Goal: Information Seeking & Learning: Stay updated

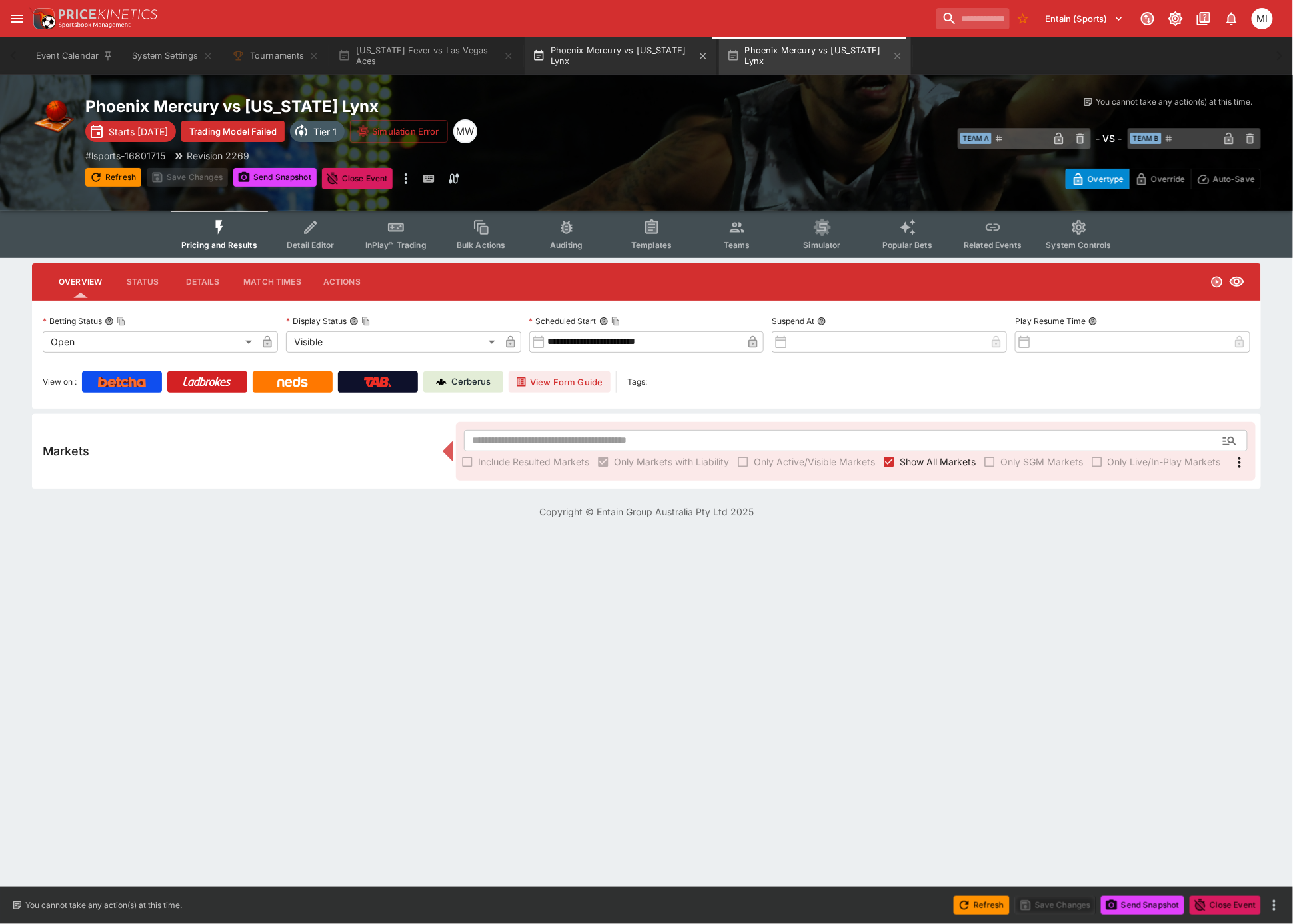
click at [611, 56] on button "Phoenix Mercury vs Minnesota Lynx" at bounding box center [620, 55] width 192 height 37
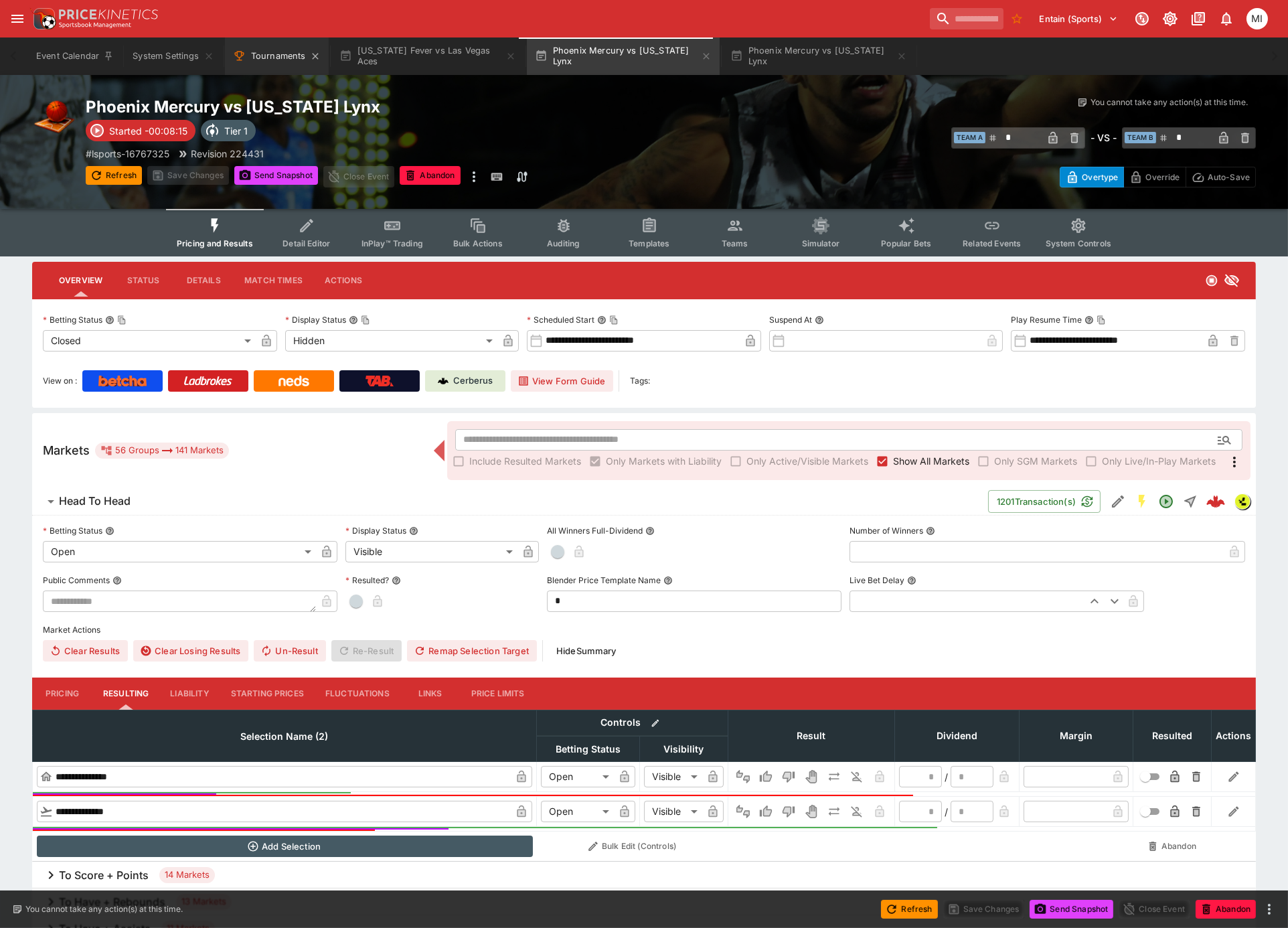
click at [281, 58] on button "Tournaments" at bounding box center [277, 56] width 104 height 37
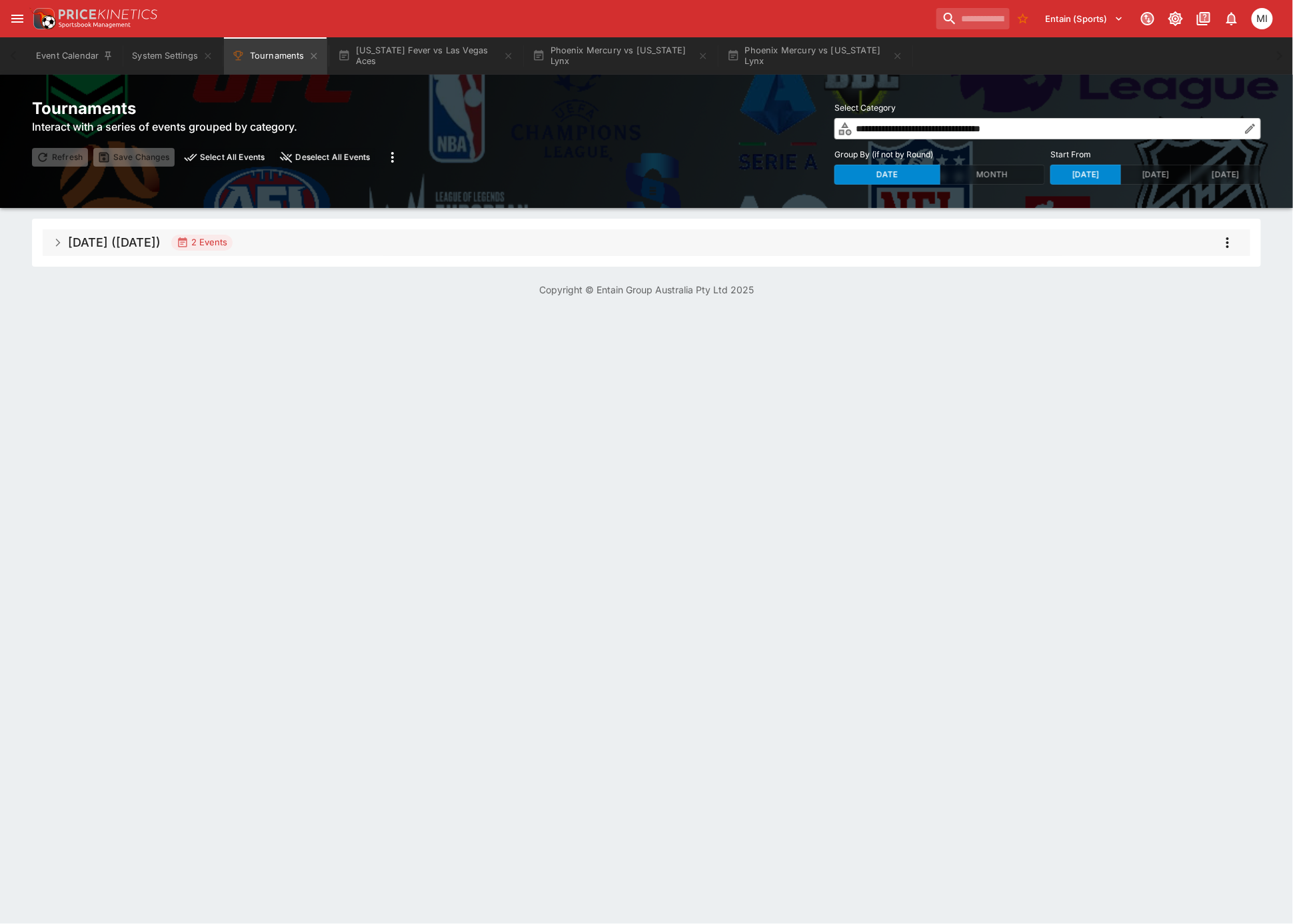
click at [289, 241] on span "Sep 2025 (2025-09-29) 2 Events" at bounding box center [654, 242] width 1172 height 24
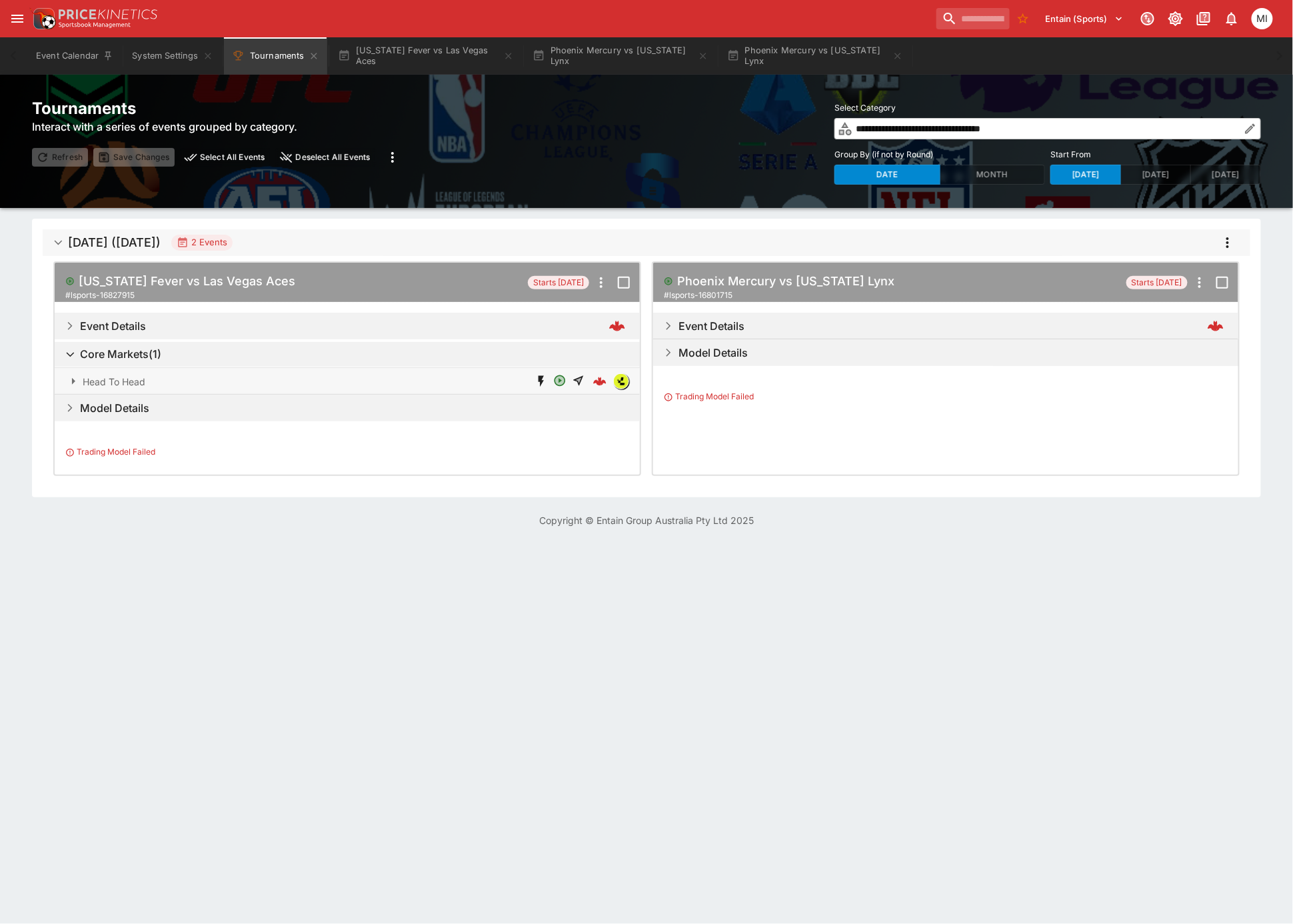
click at [892, 52] on icon "button" at bounding box center [897, 55] width 11 height 11
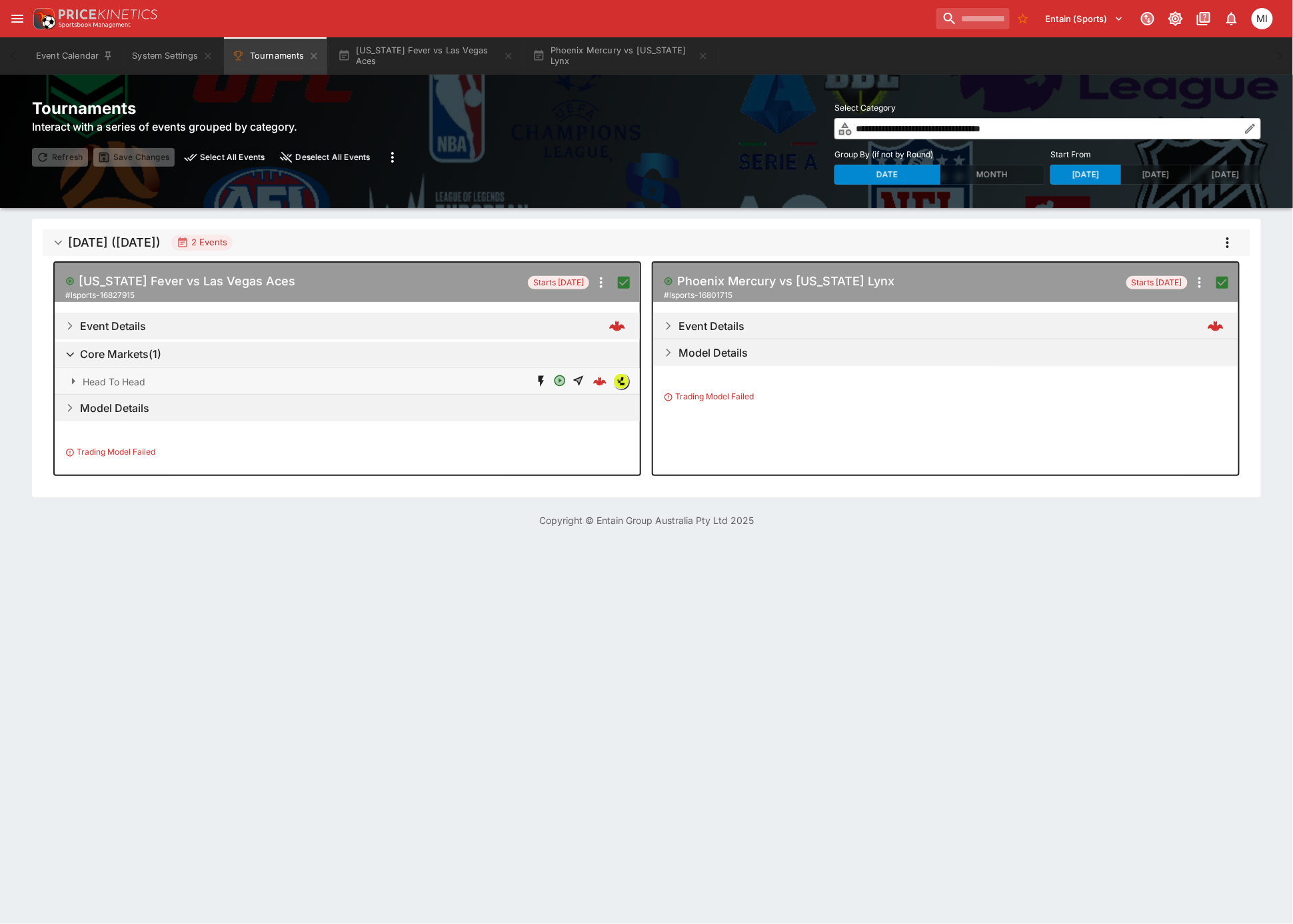
click at [1231, 237] on icon "more" at bounding box center [1227, 242] width 16 height 16
click at [1192, 371] on li "Open selected events" at bounding box center [1205, 376] width 156 height 21
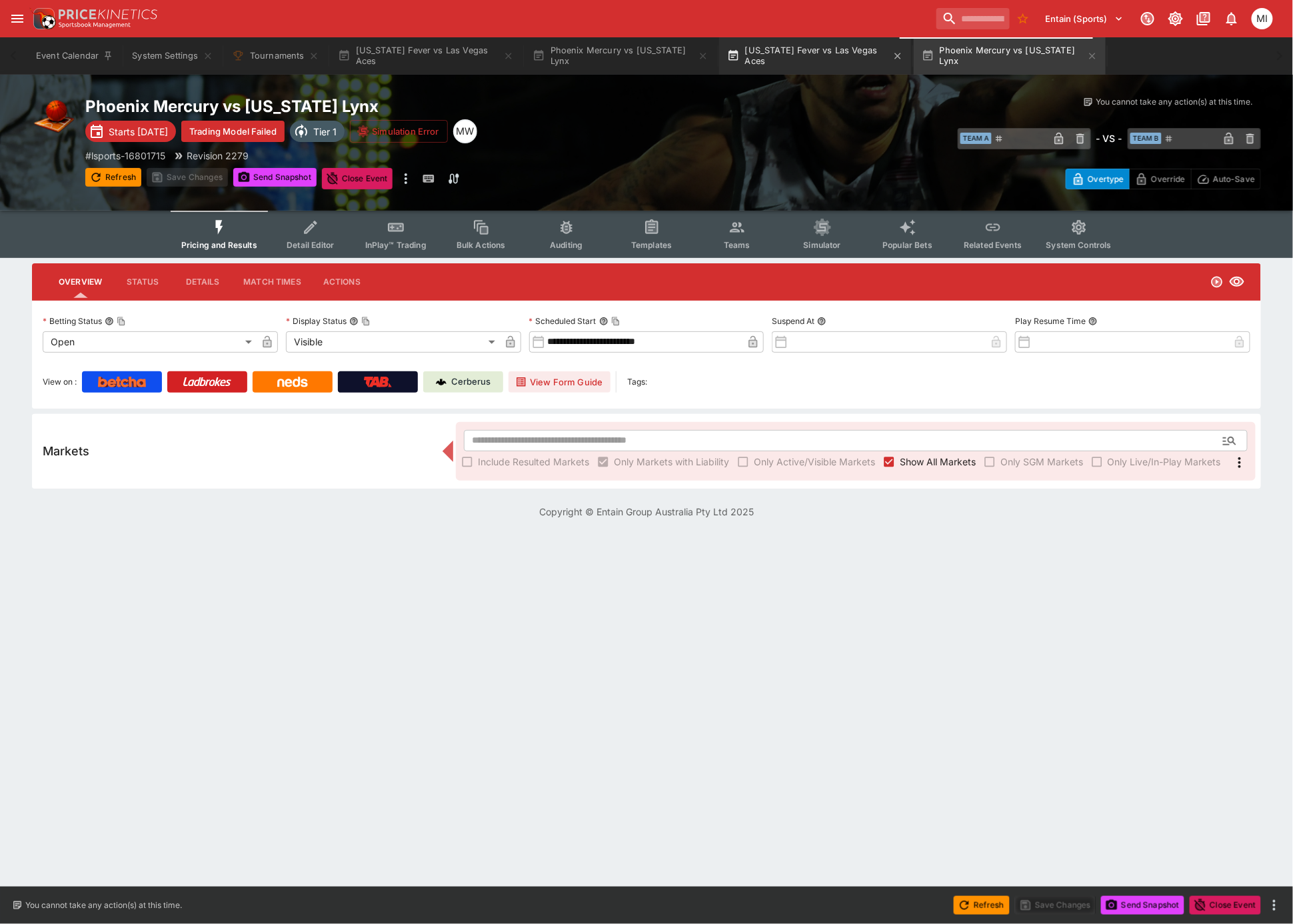
click at [802, 66] on button "Indiana Fever vs Las Vegas Aces" at bounding box center [815, 55] width 192 height 37
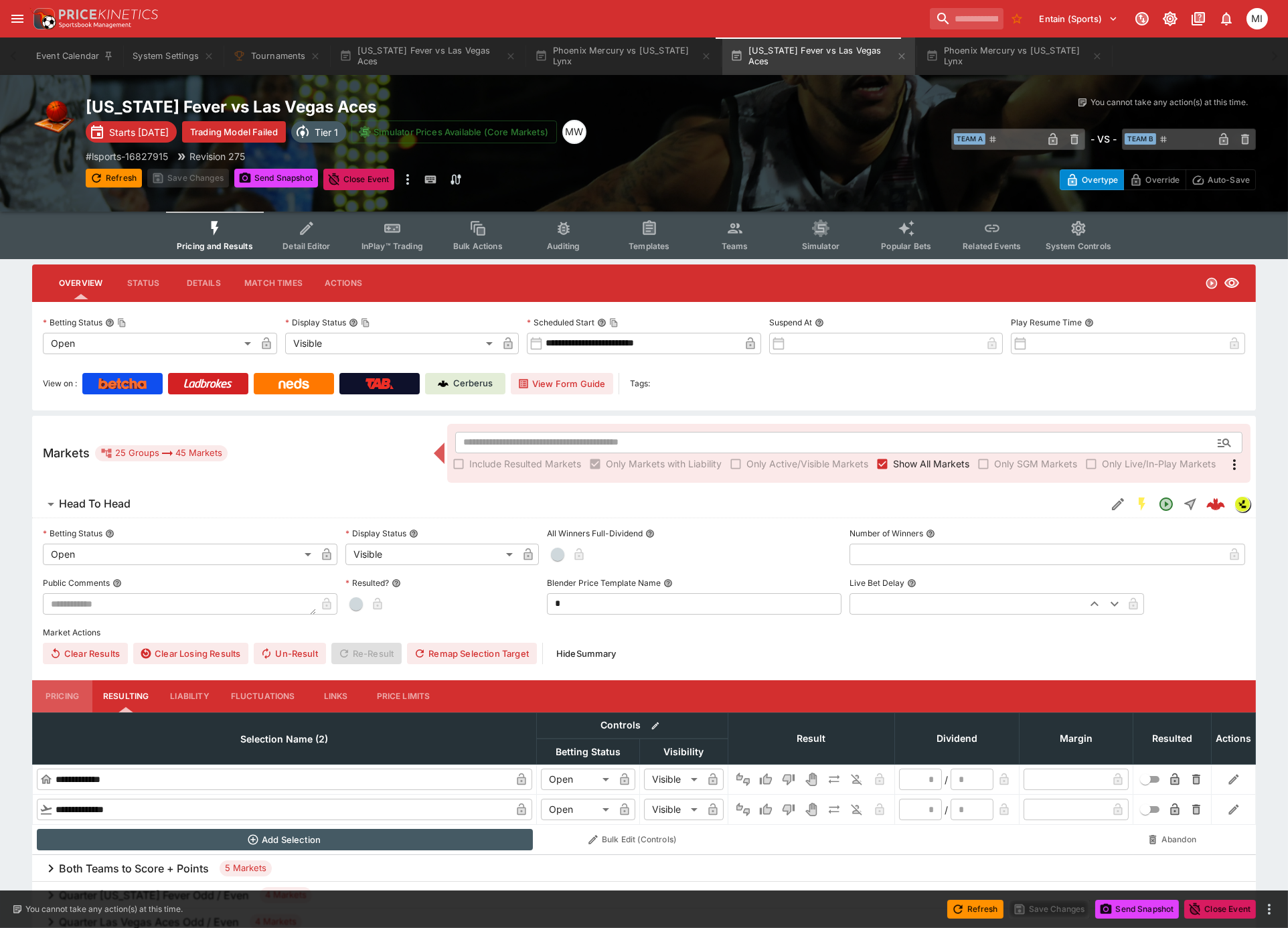
click at [64, 699] on button "Pricing" at bounding box center [62, 696] width 60 height 32
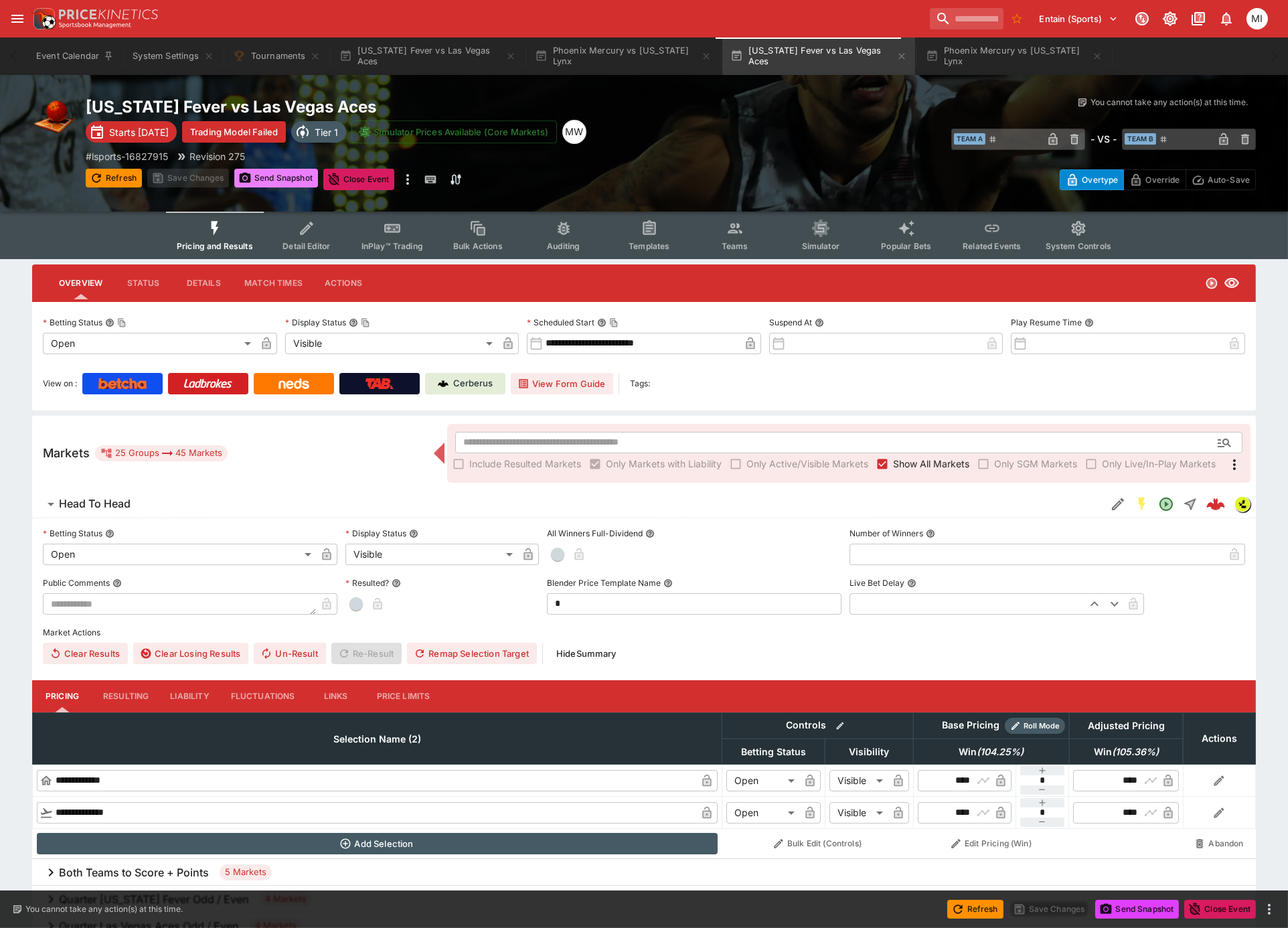
click at [275, 181] on button "Send Snapshot" at bounding box center [276, 178] width 84 height 19
click at [128, 176] on button "Refresh" at bounding box center [114, 178] width 57 height 19
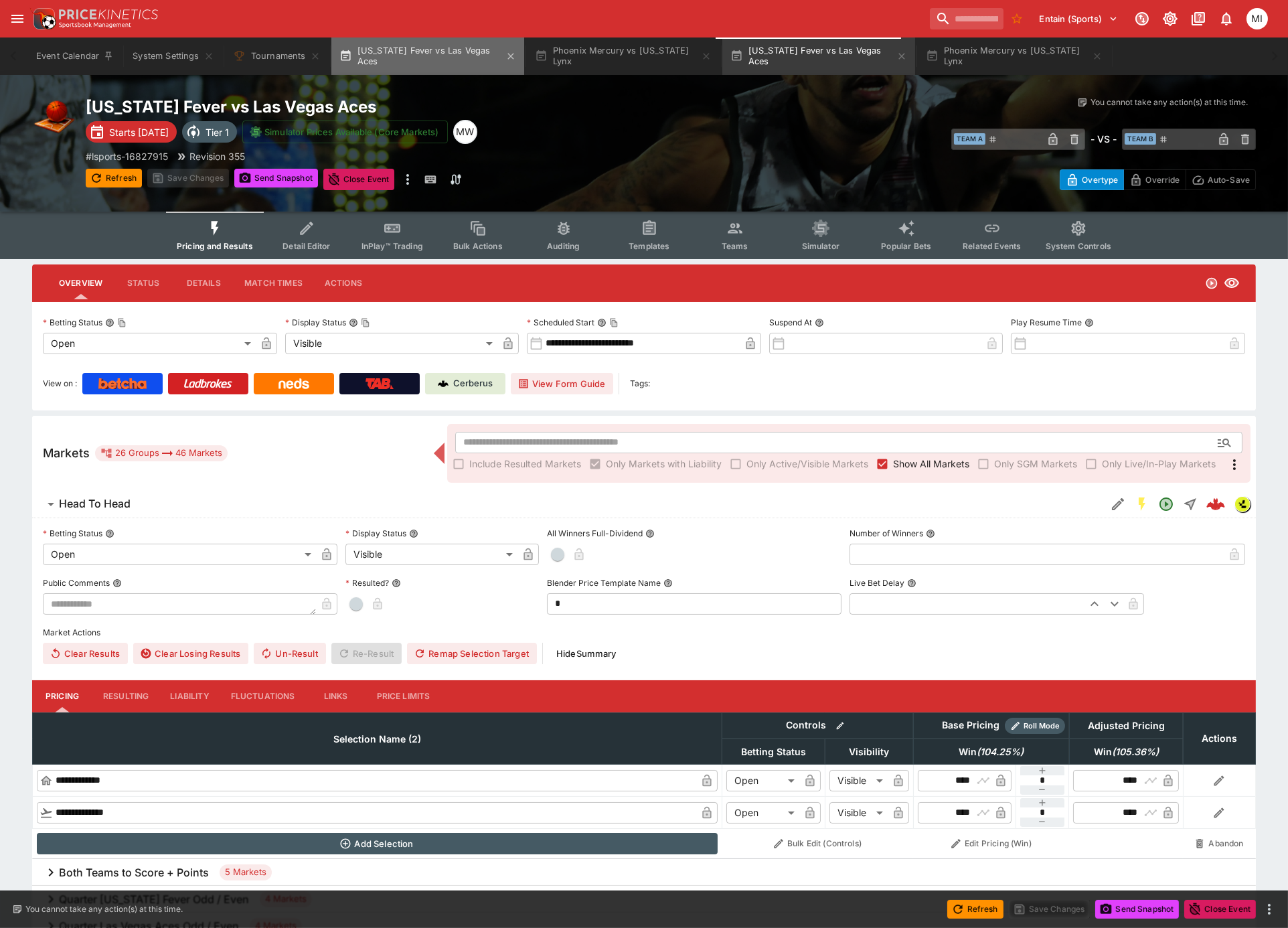
click at [443, 58] on button "Indiana Fever vs Las Vegas Aces" at bounding box center [428, 56] width 192 height 37
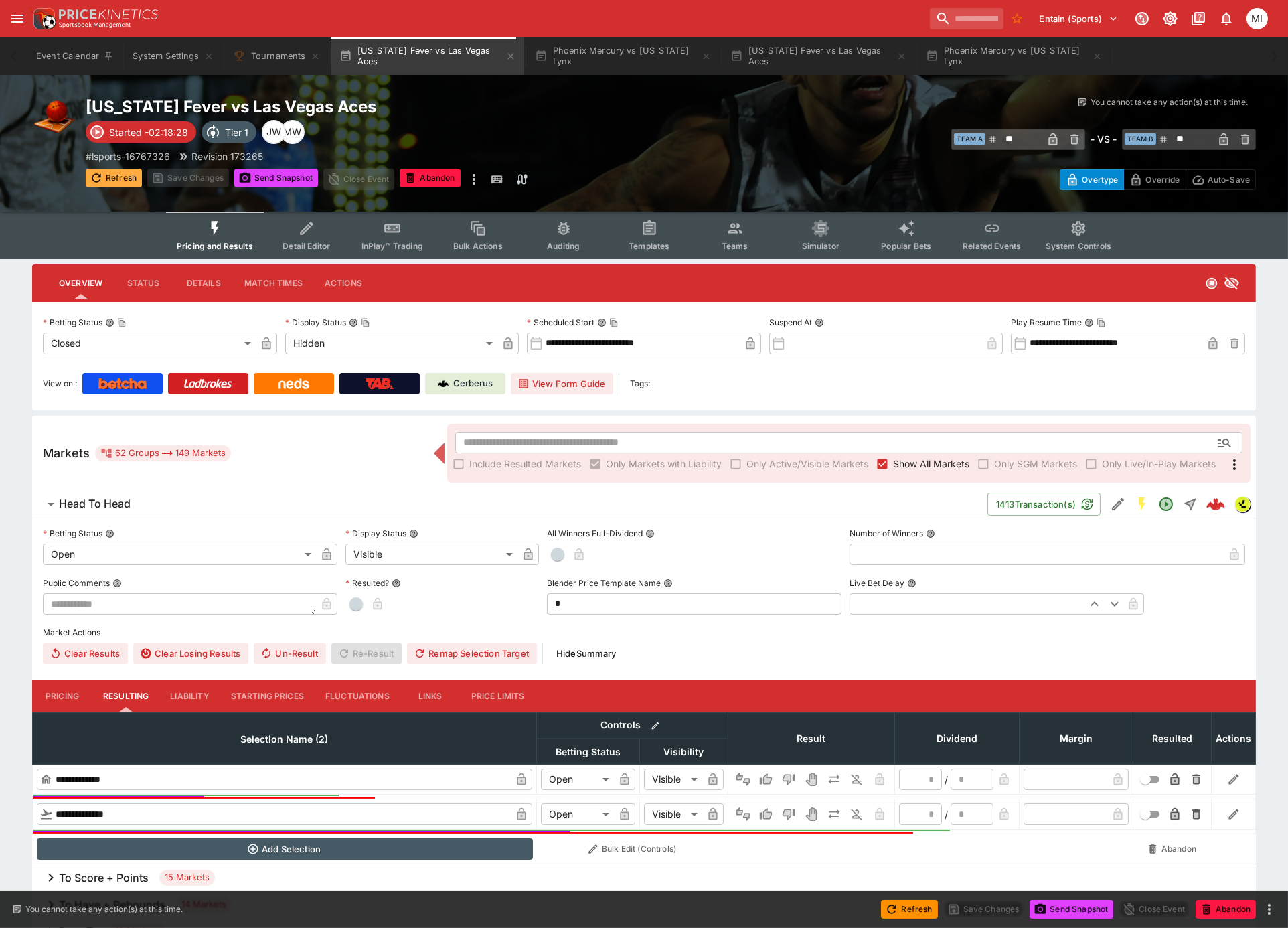
click at [128, 174] on button "Refresh" at bounding box center [114, 178] width 57 height 19
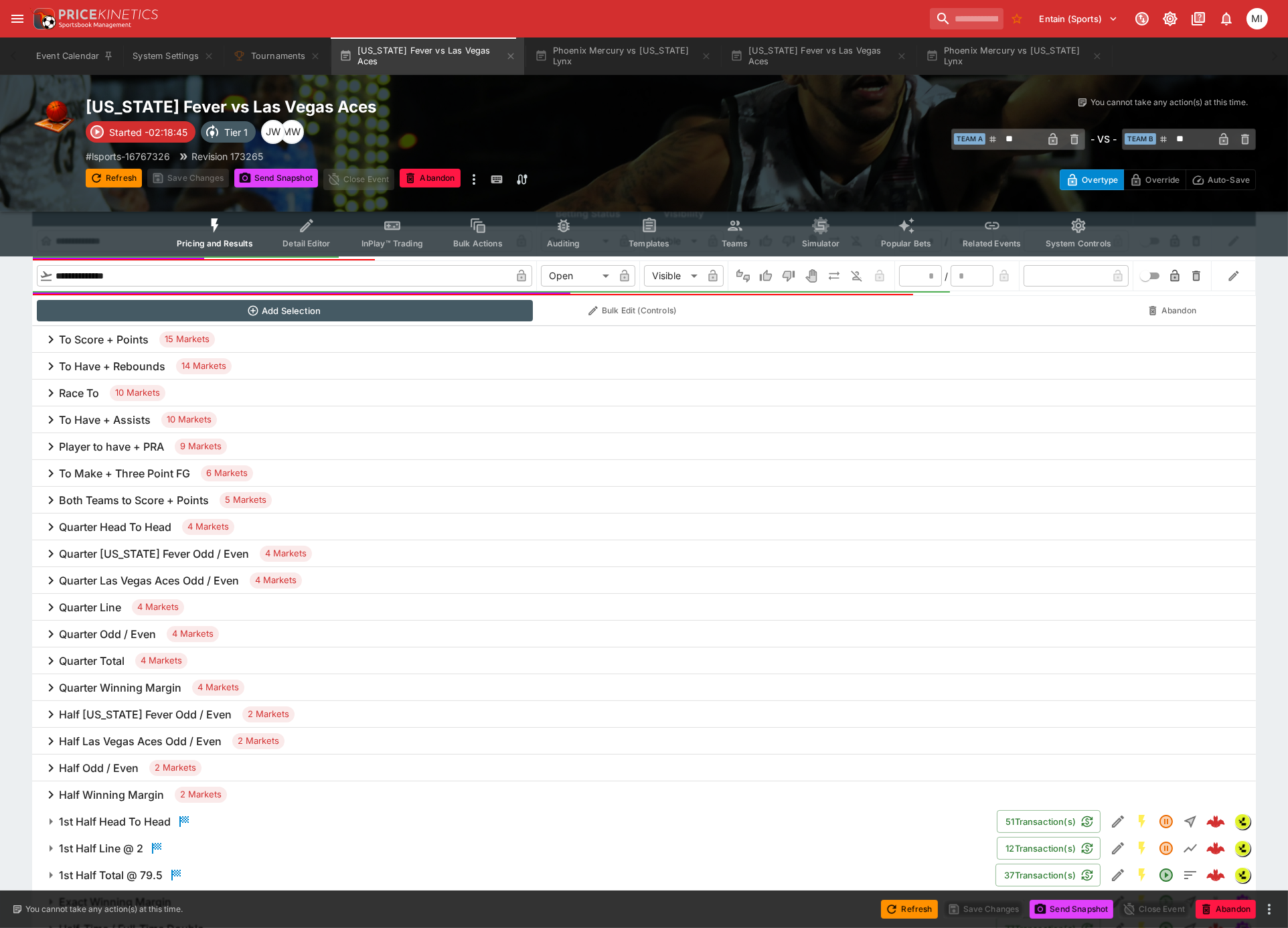
scroll to position [1339, 0]
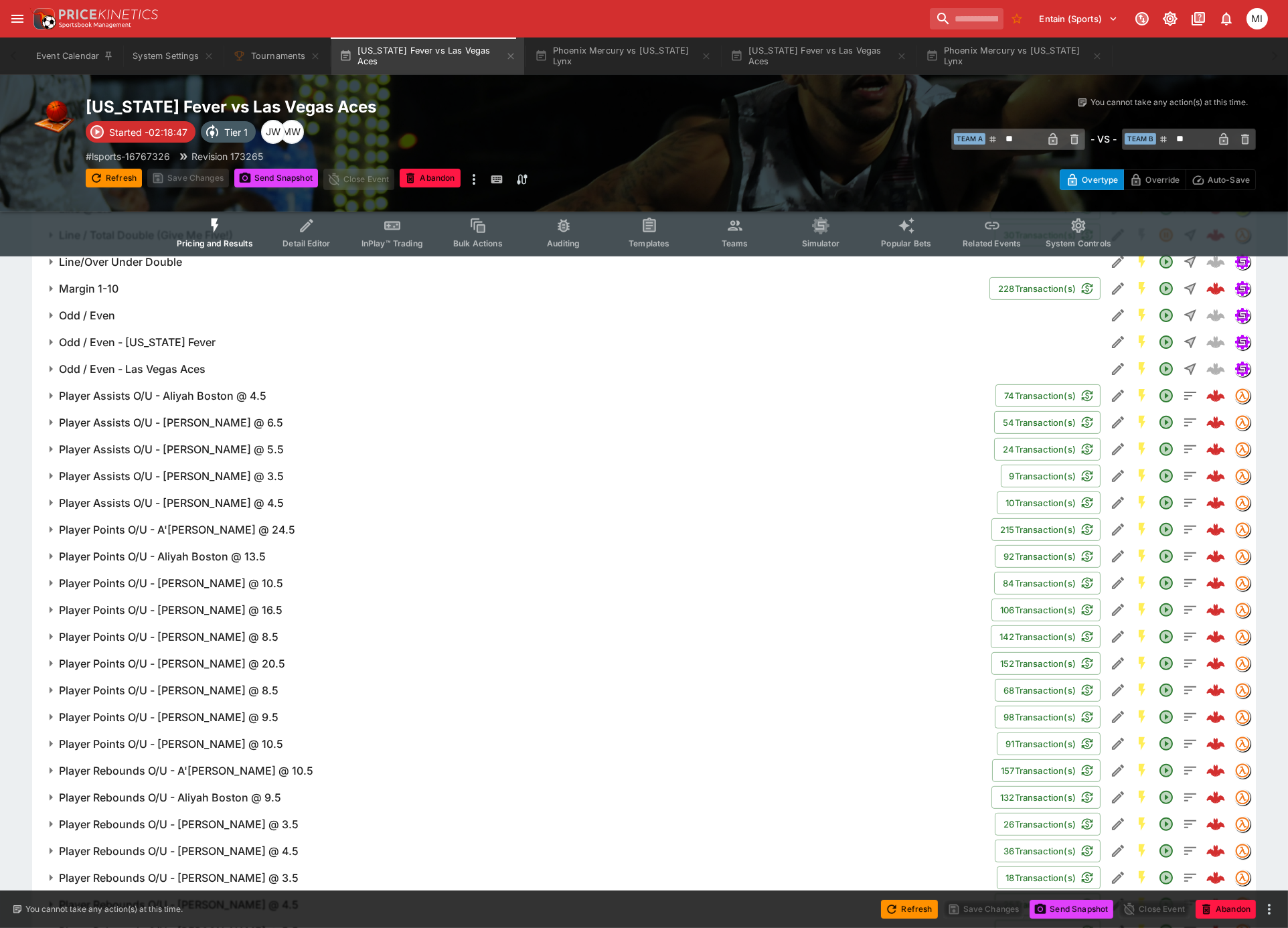
click at [170, 403] on button "Player Assists O/U - Aliyah Boston @ 4.5" at bounding box center [514, 396] width 964 height 27
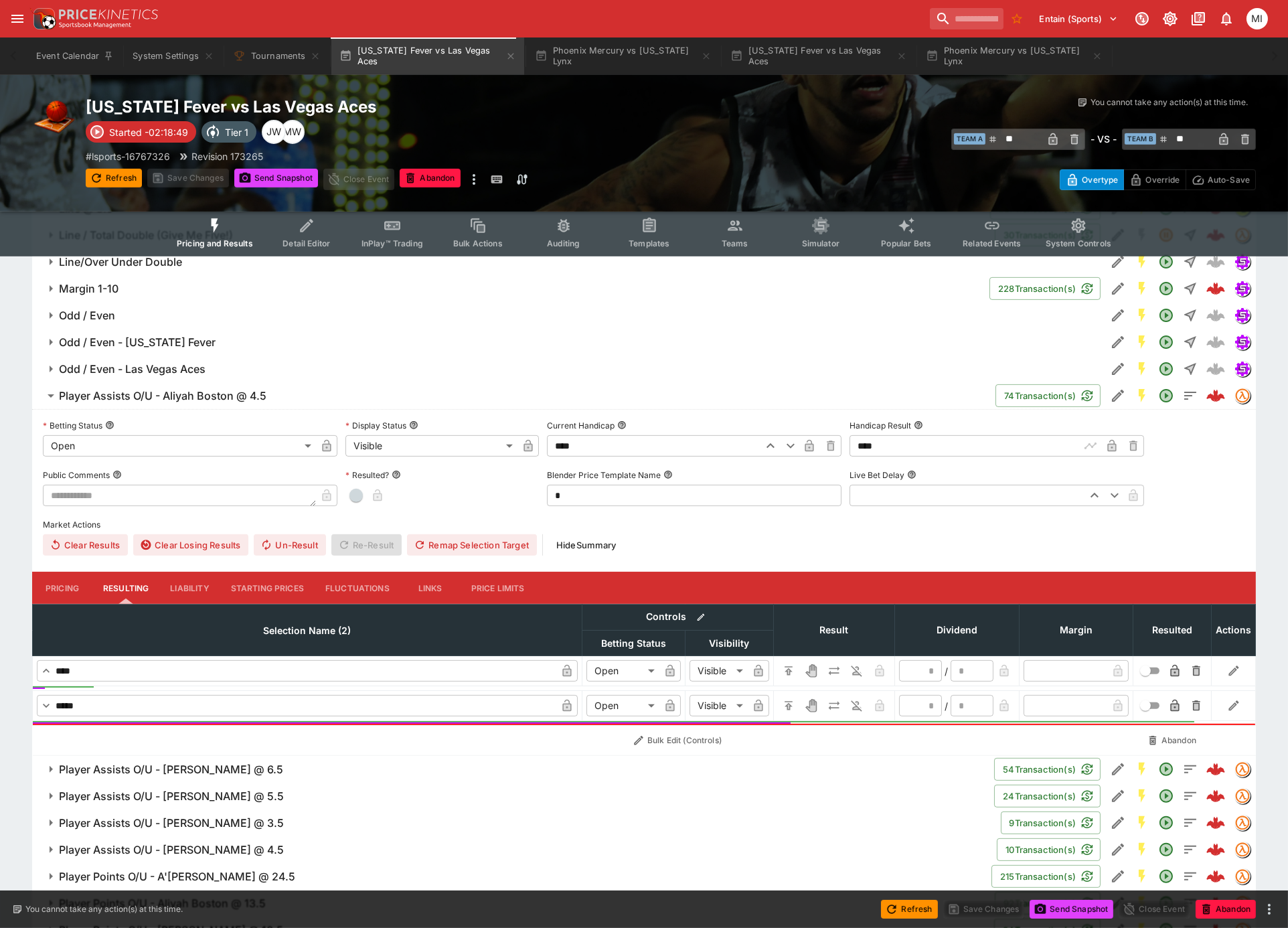
click at [171, 395] on h6 "Player Assists O/U - Aliyah Boston @ 4.5" at bounding box center [163, 396] width 208 height 14
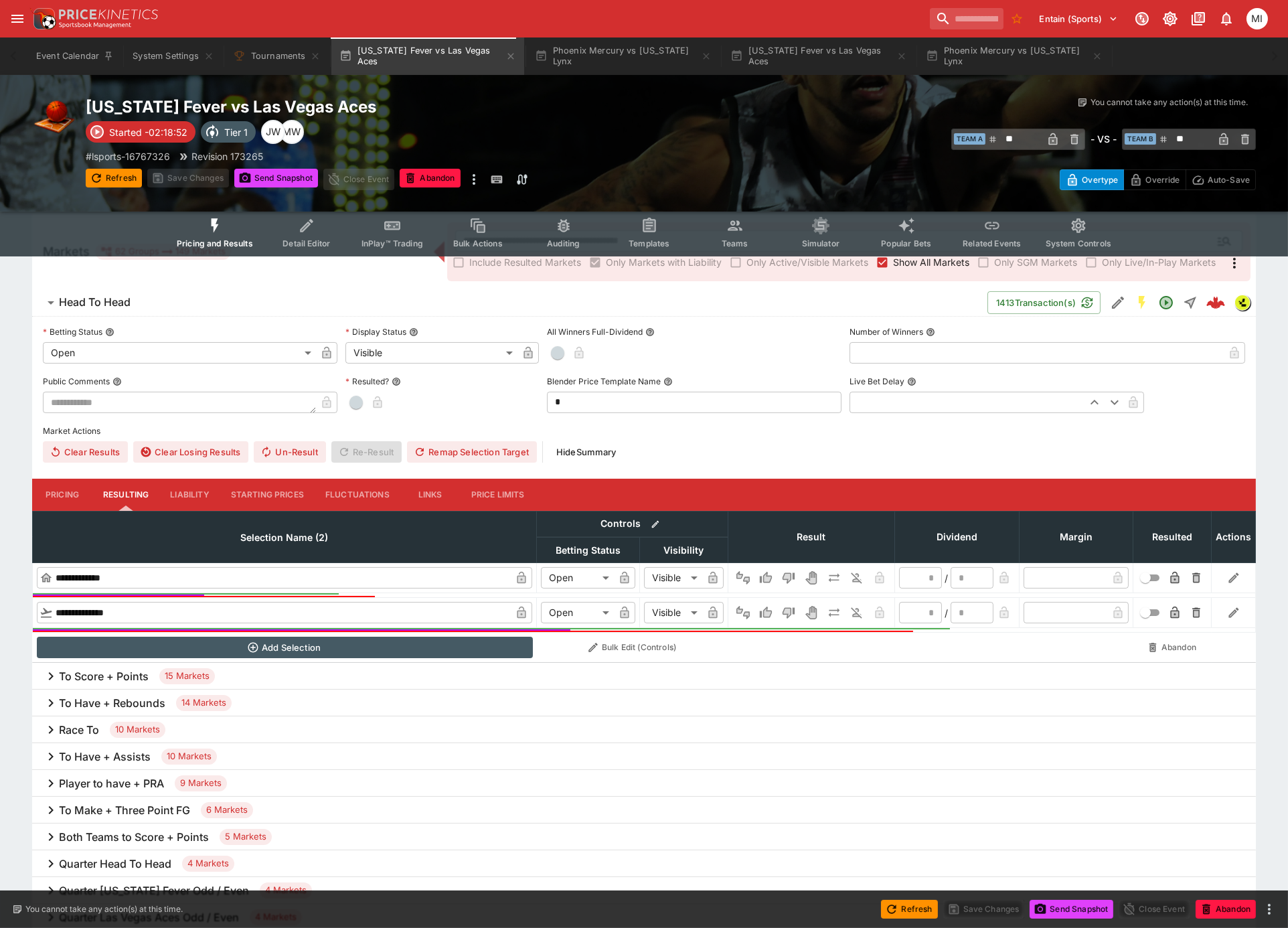
scroll to position [0, 0]
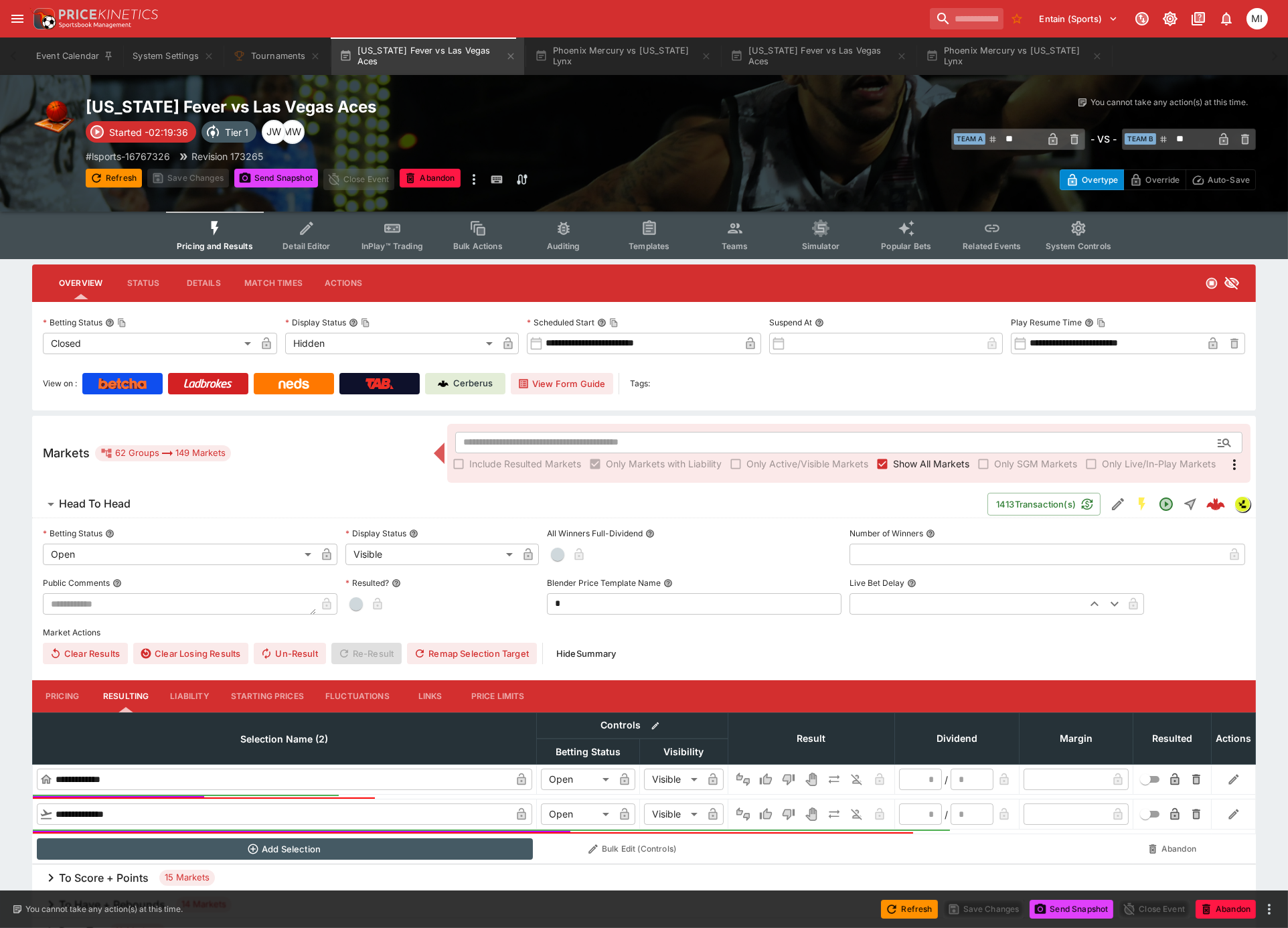
type input "**********"
type input "*********"
type input "**"
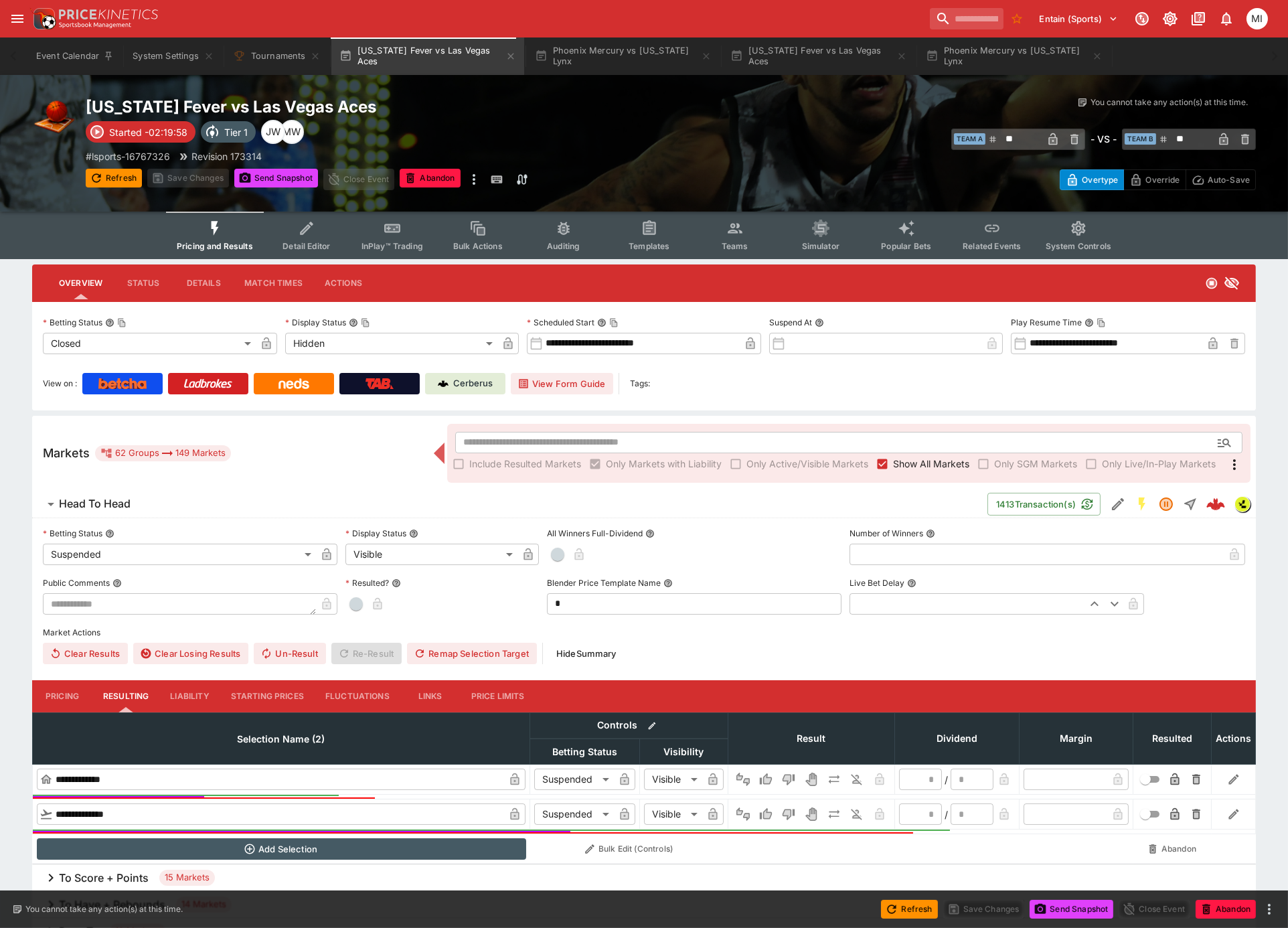
type input "*"
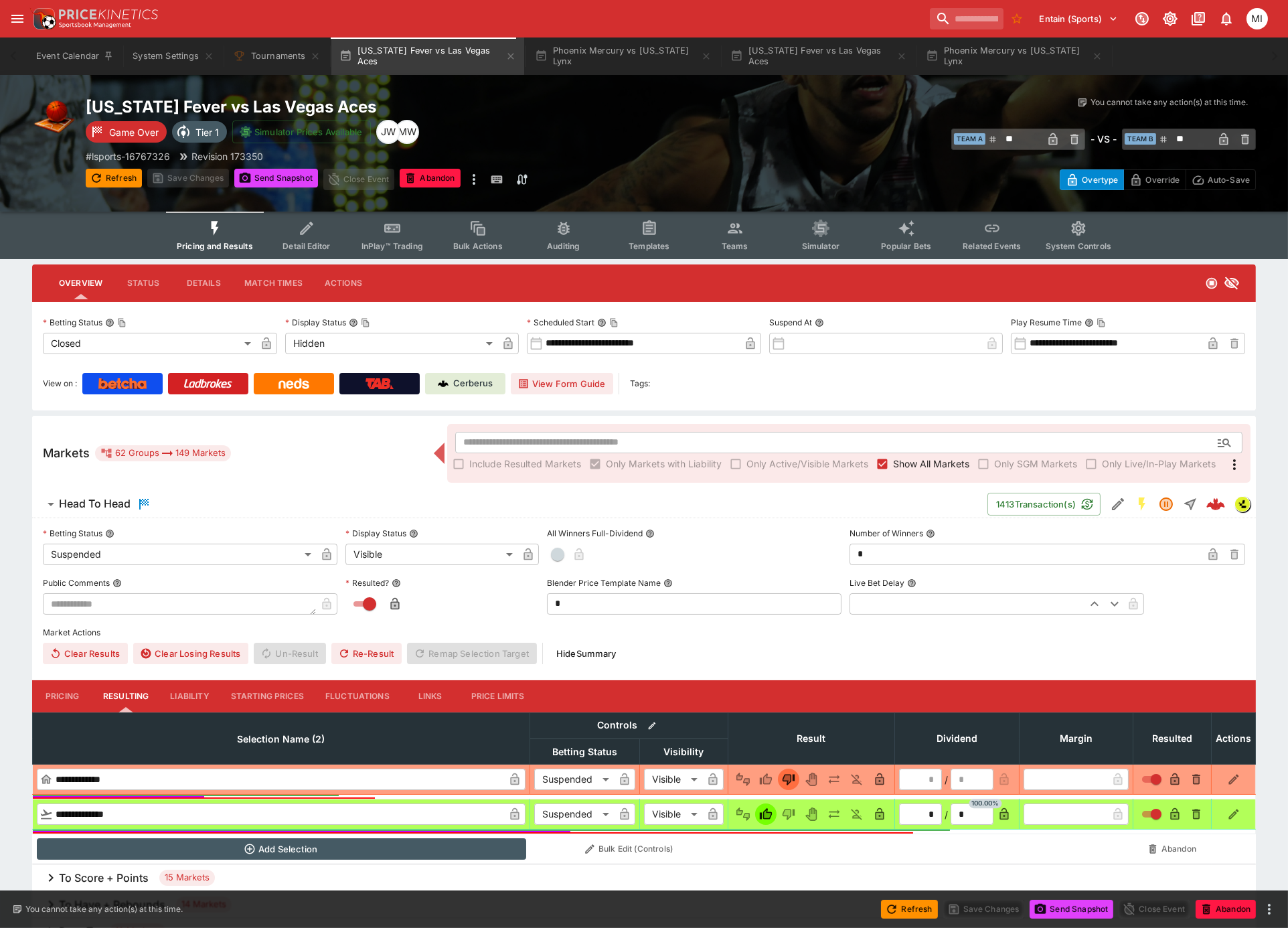
click at [910, 467] on span "Show All Markets" at bounding box center [931, 463] width 76 height 14
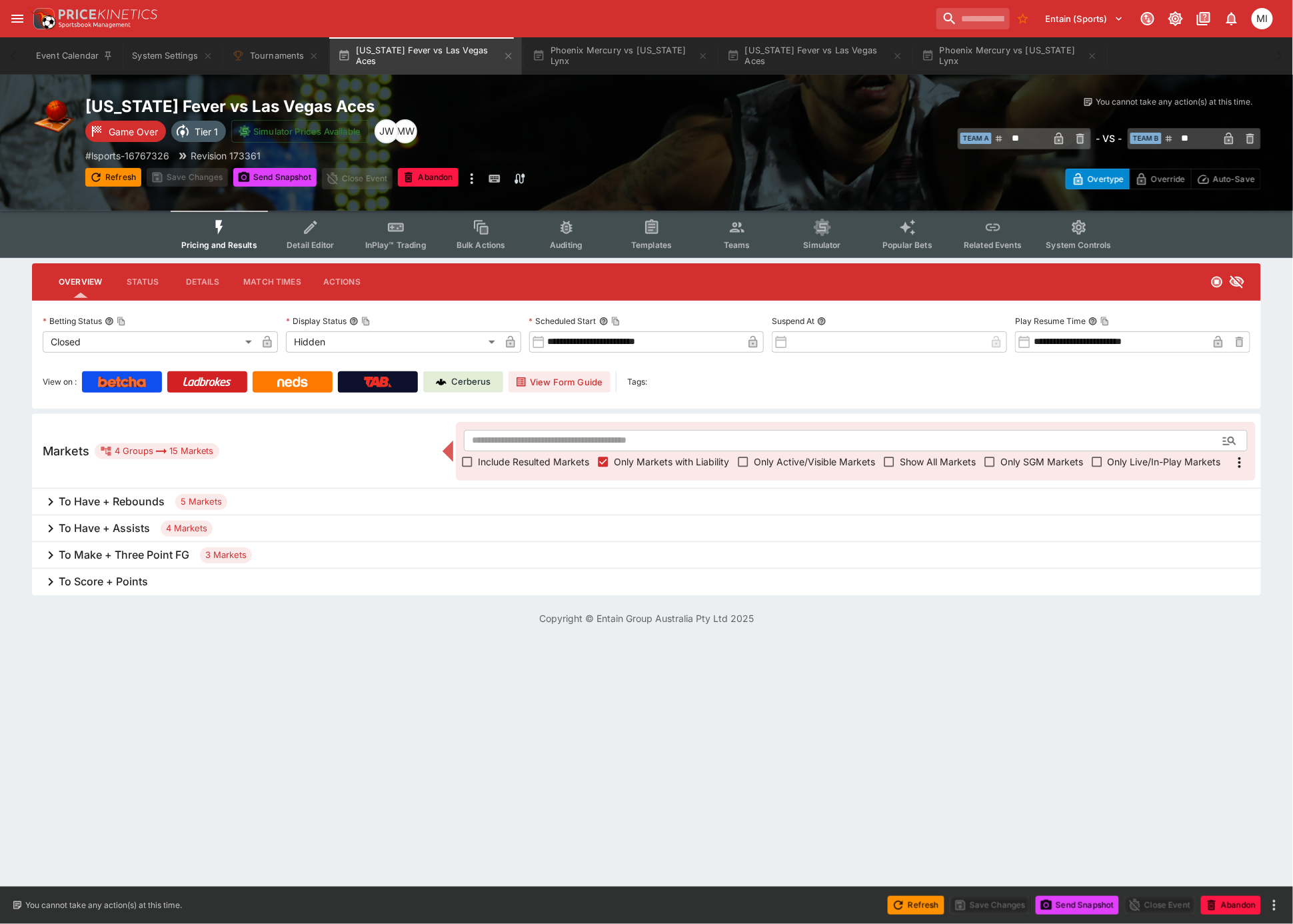
click at [104, 582] on h6 "To Score + Points" at bounding box center [103, 581] width 89 height 14
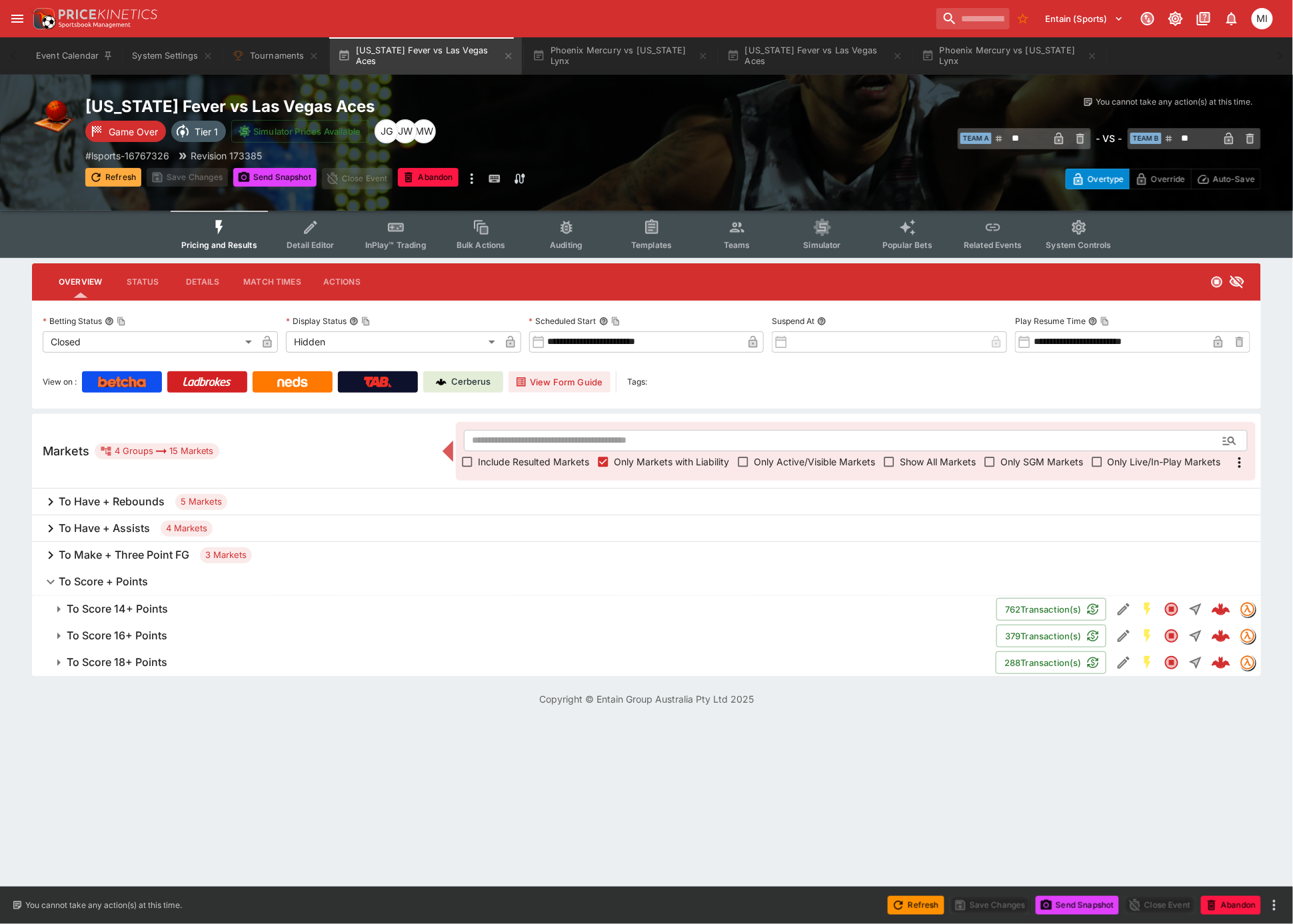
click at [119, 178] on button "Refresh" at bounding box center [113, 177] width 56 height 18
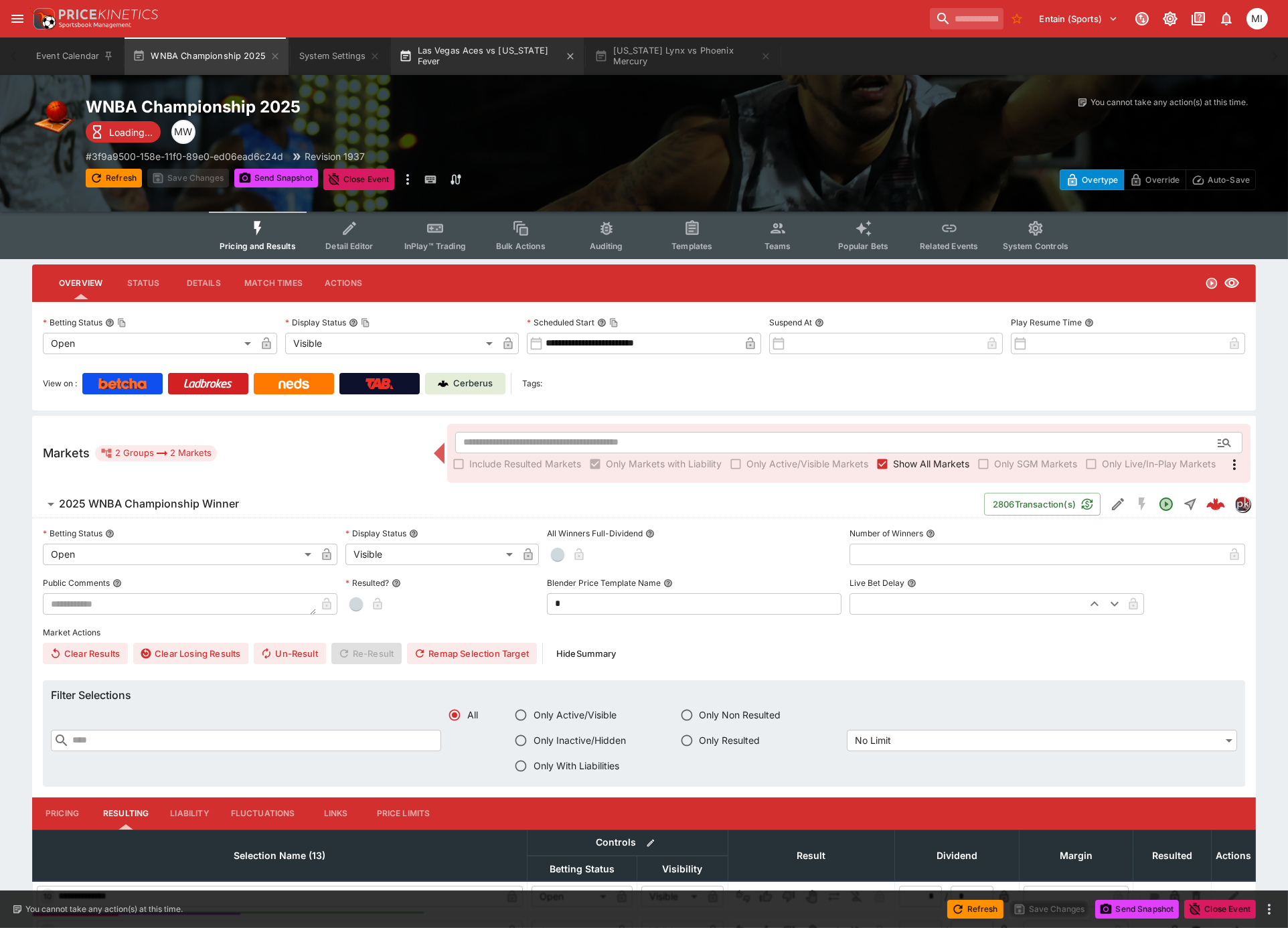
click at [504, 69] on button "Las Vegas Aces vs Indiana Fever" at bounding box center [487, 56] width 192 height 37
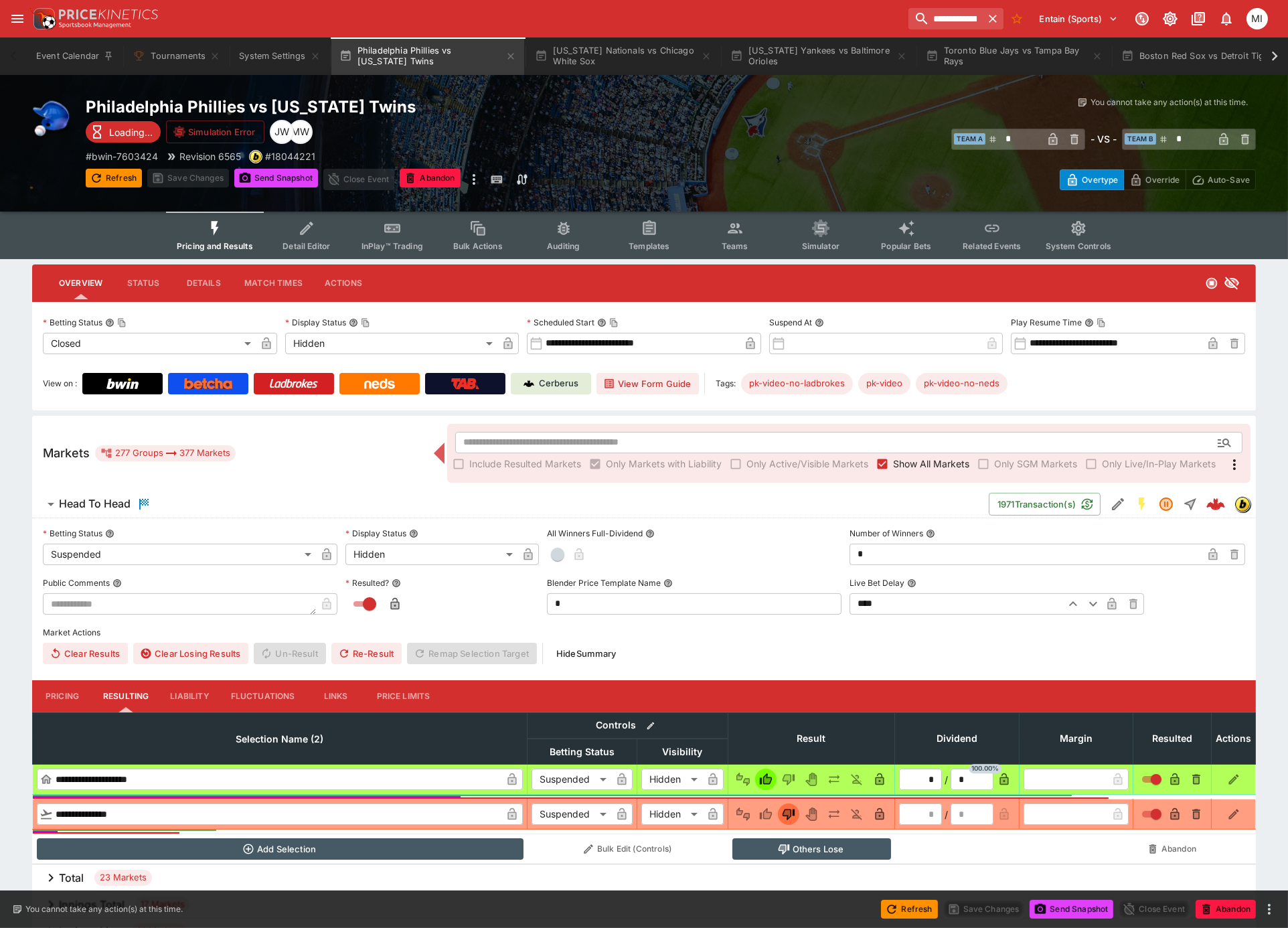
click at [916, 463] on span "Show All Markets" at bounding box center [931, 463] width 76 height 14
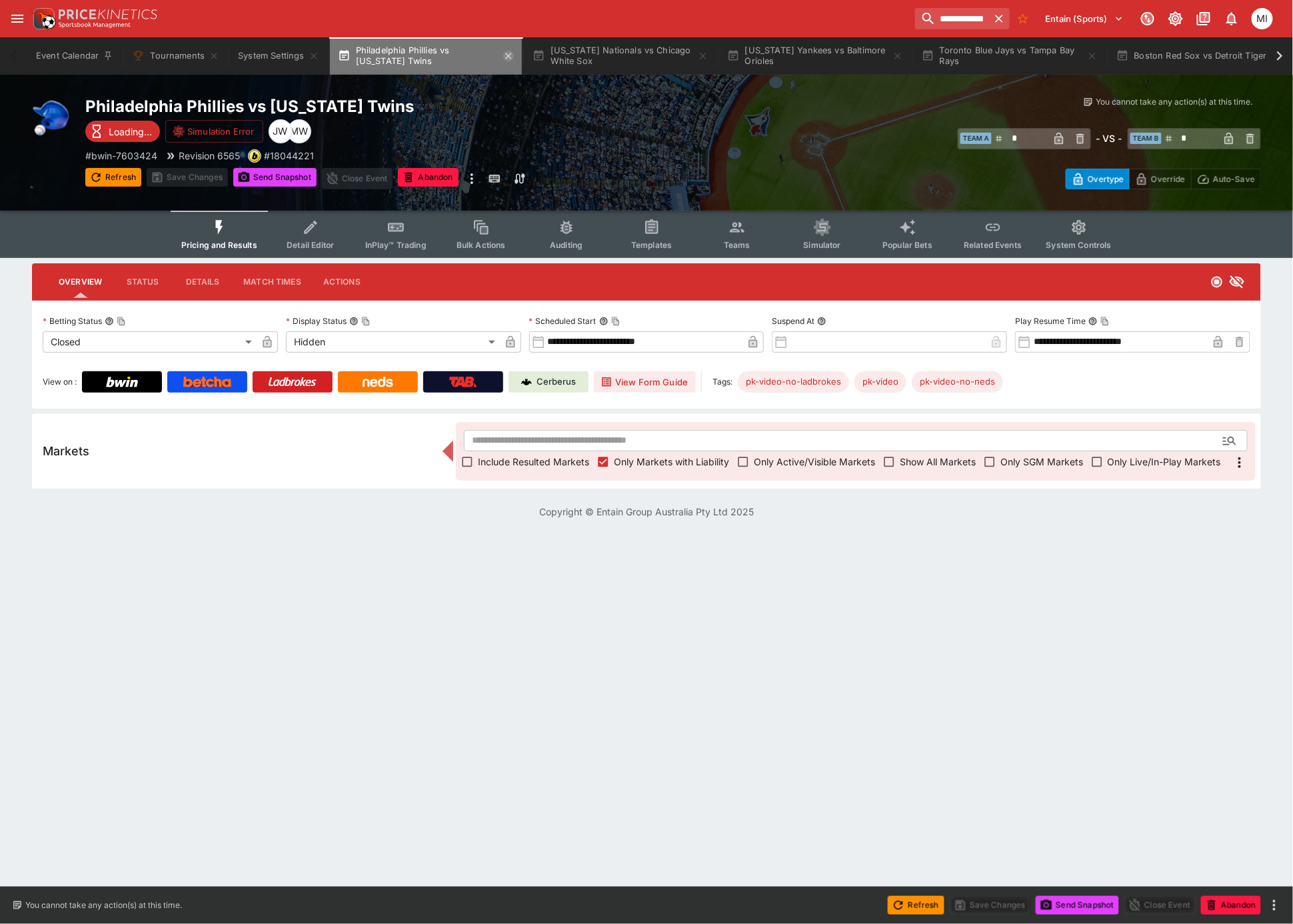
click at [508, 60] on icon "button" at bounding box center [508, 55] width 11 height 11
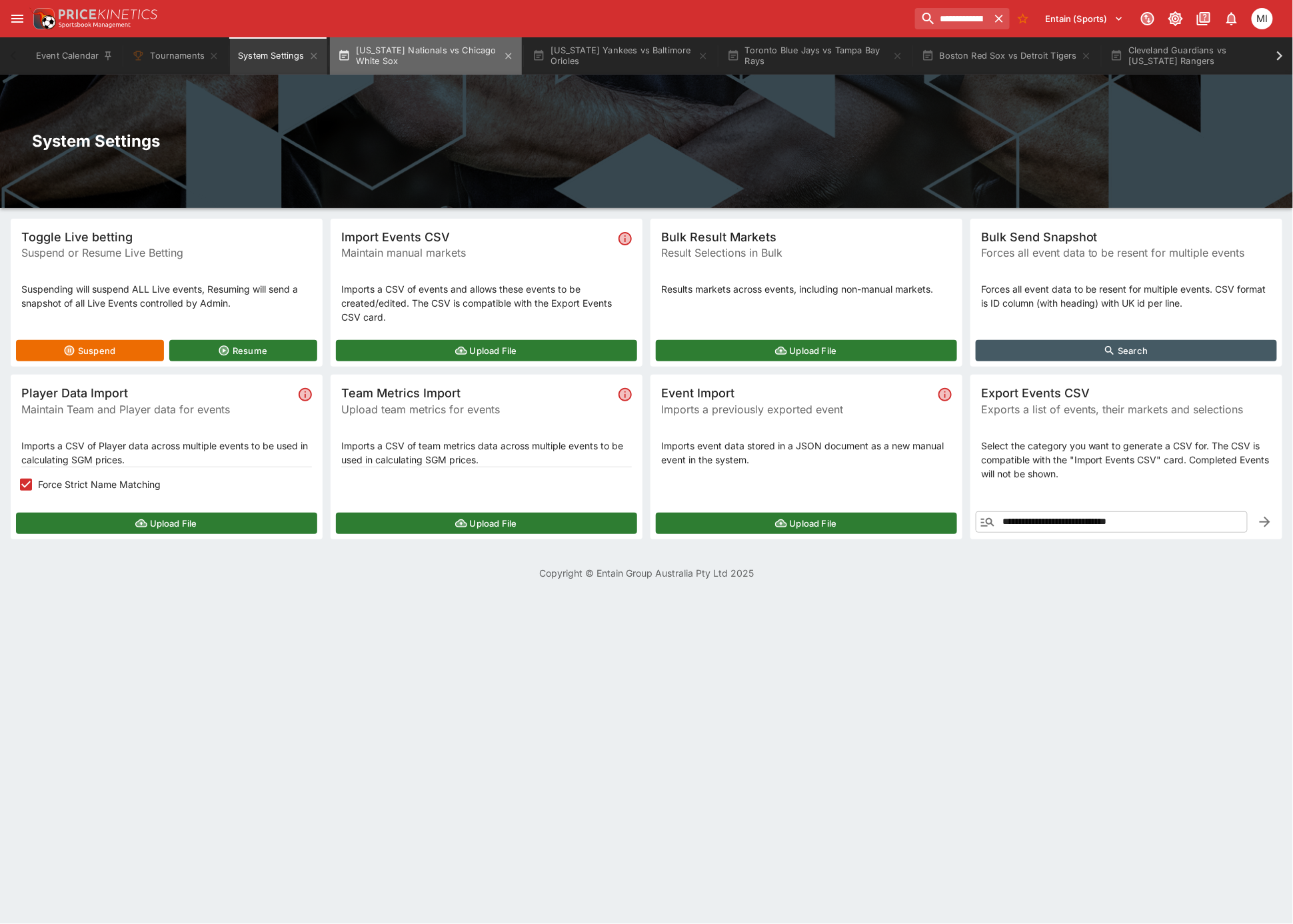
click at [415, 46] on button "[US_STATE] Nationals vs Chicago White Sox" at bounding box center [426, 55] width 192 height 37
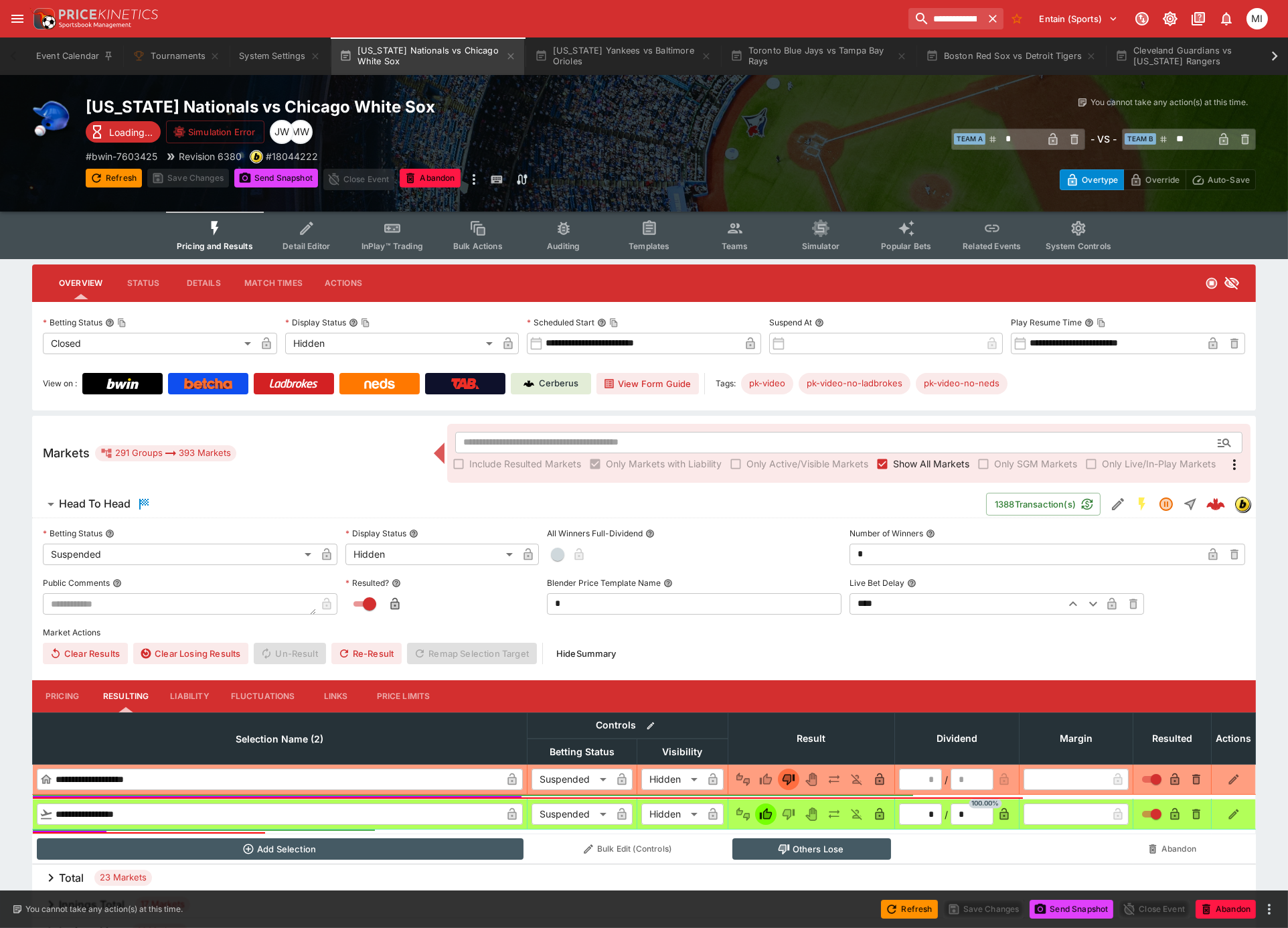
click at [939, 461] on span "Show All Markets" at bounding box center [931, 463] width 76 height 14
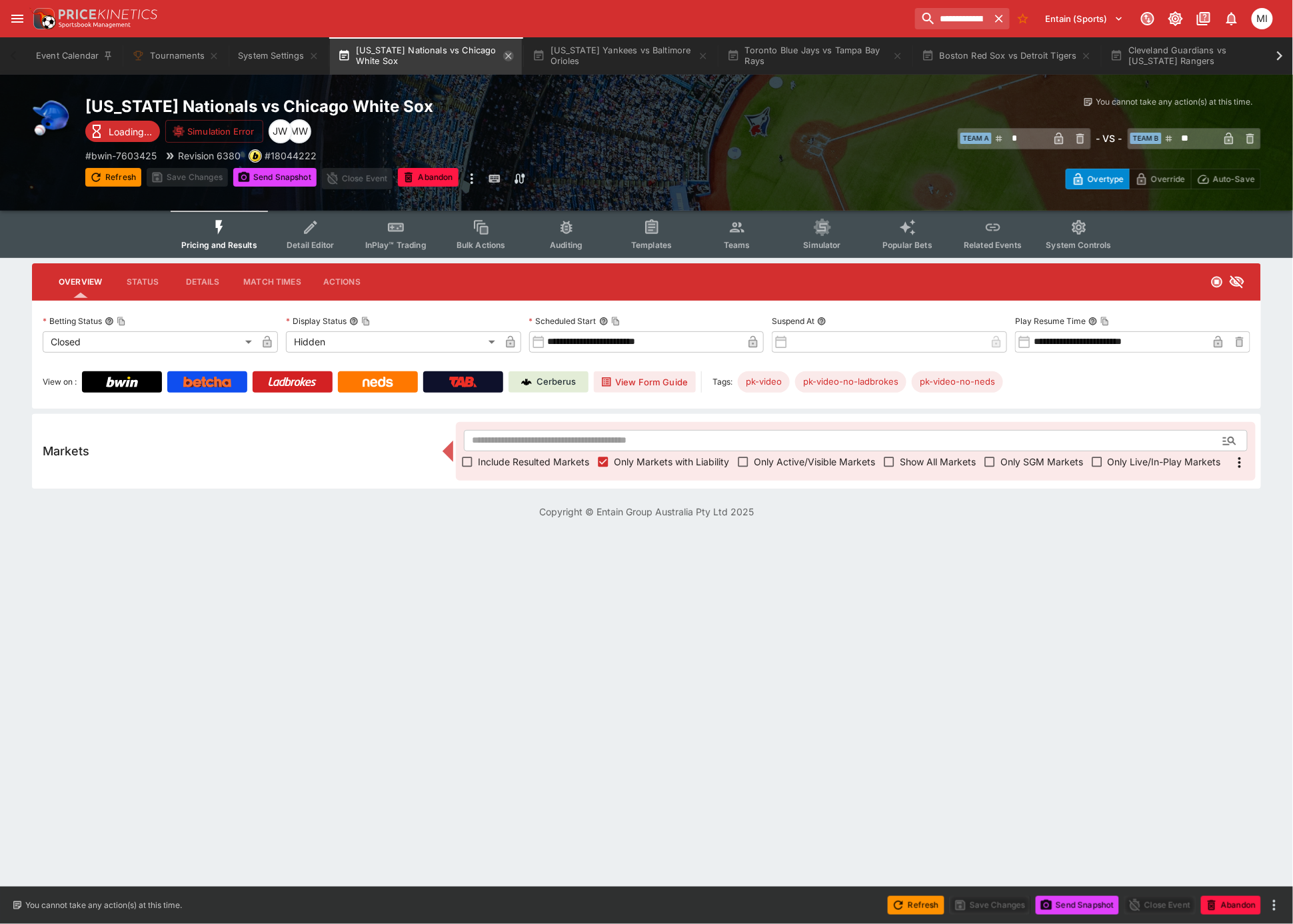
click at [506, 51] on icon "button" at bounding box center [508, 55] width 11 height 11
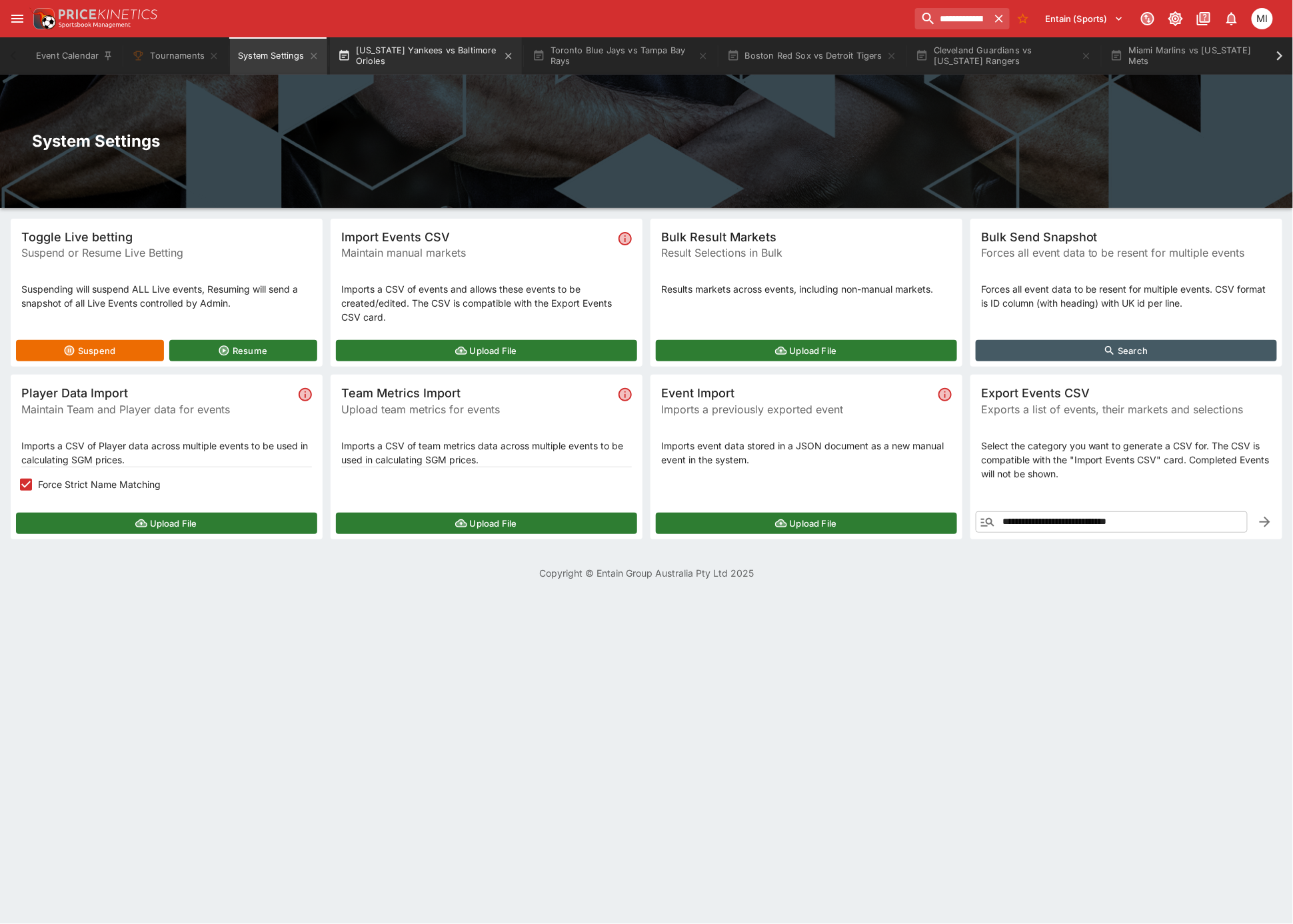
click at [460, 55] on button "[US_STATE] Yankees vs Baltimore Orioles" at bounding box center [426, 55] width 192 height 37
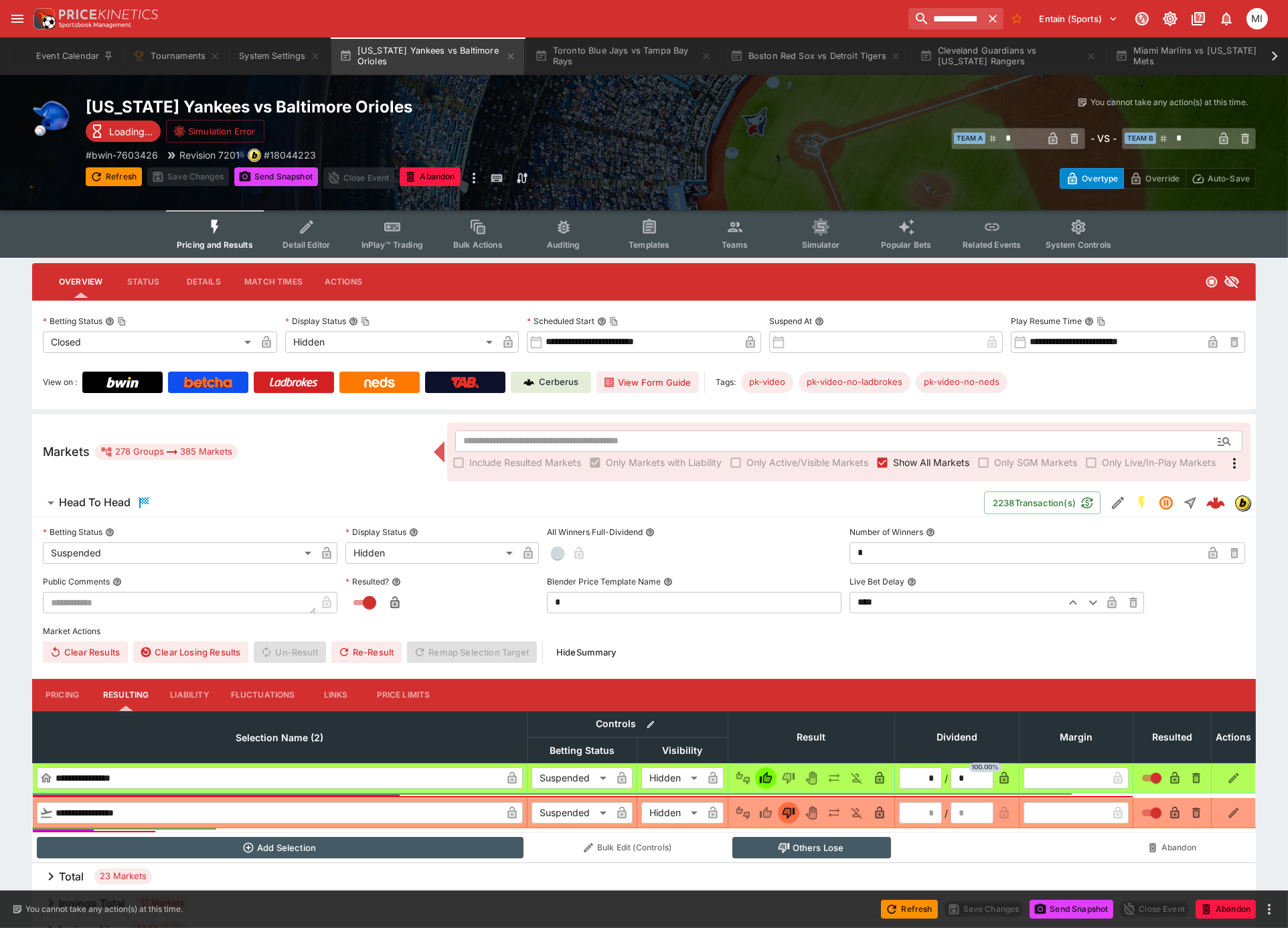
click at [912, 464] on span "Show All Markets" at bounding box center [931, 461] width 76 height 14
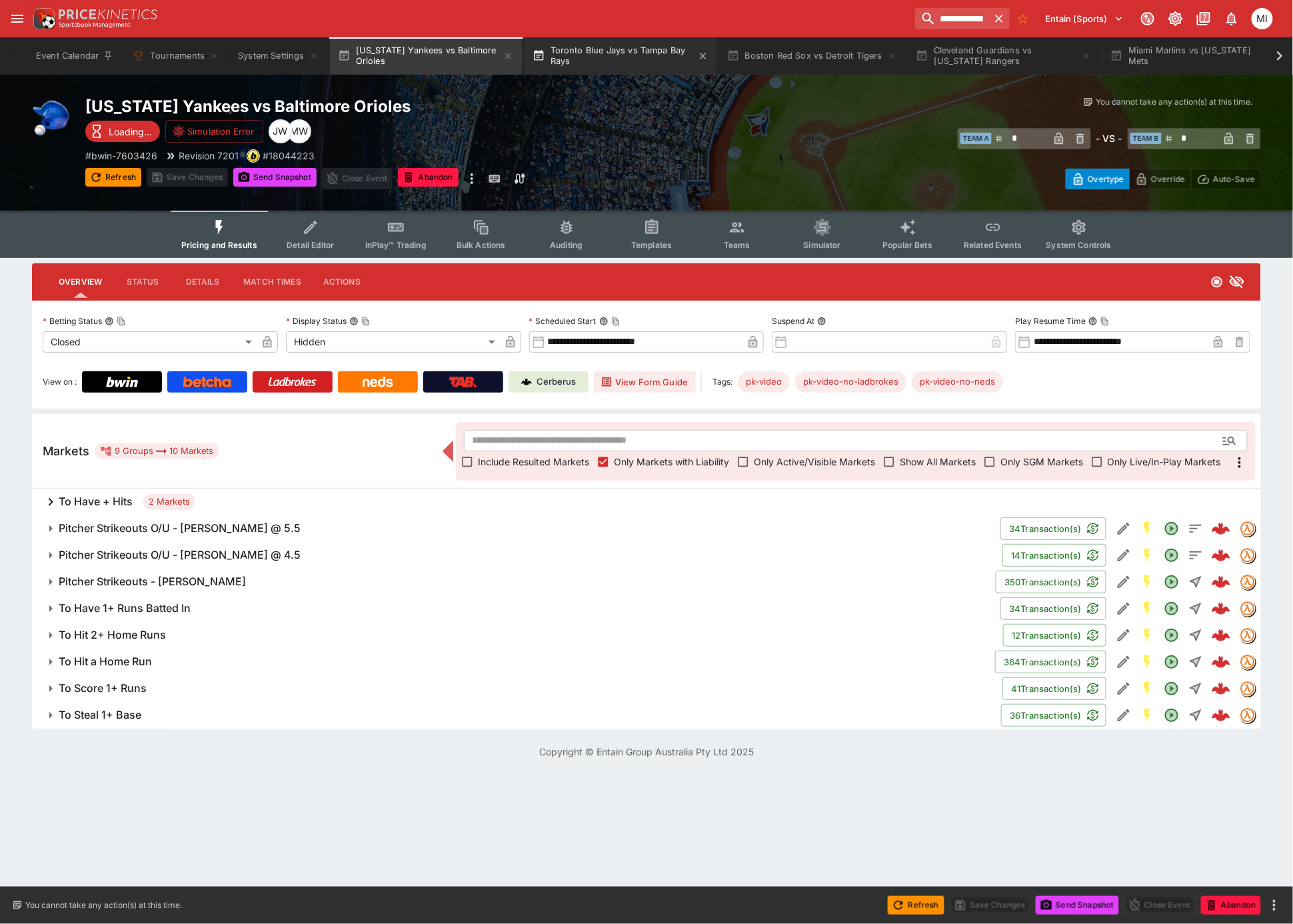
click at [661, 58] on button "Toronto Blue Jays vs Tampa Bay Rays" at bounding box center [620, 55] width 192 height 37
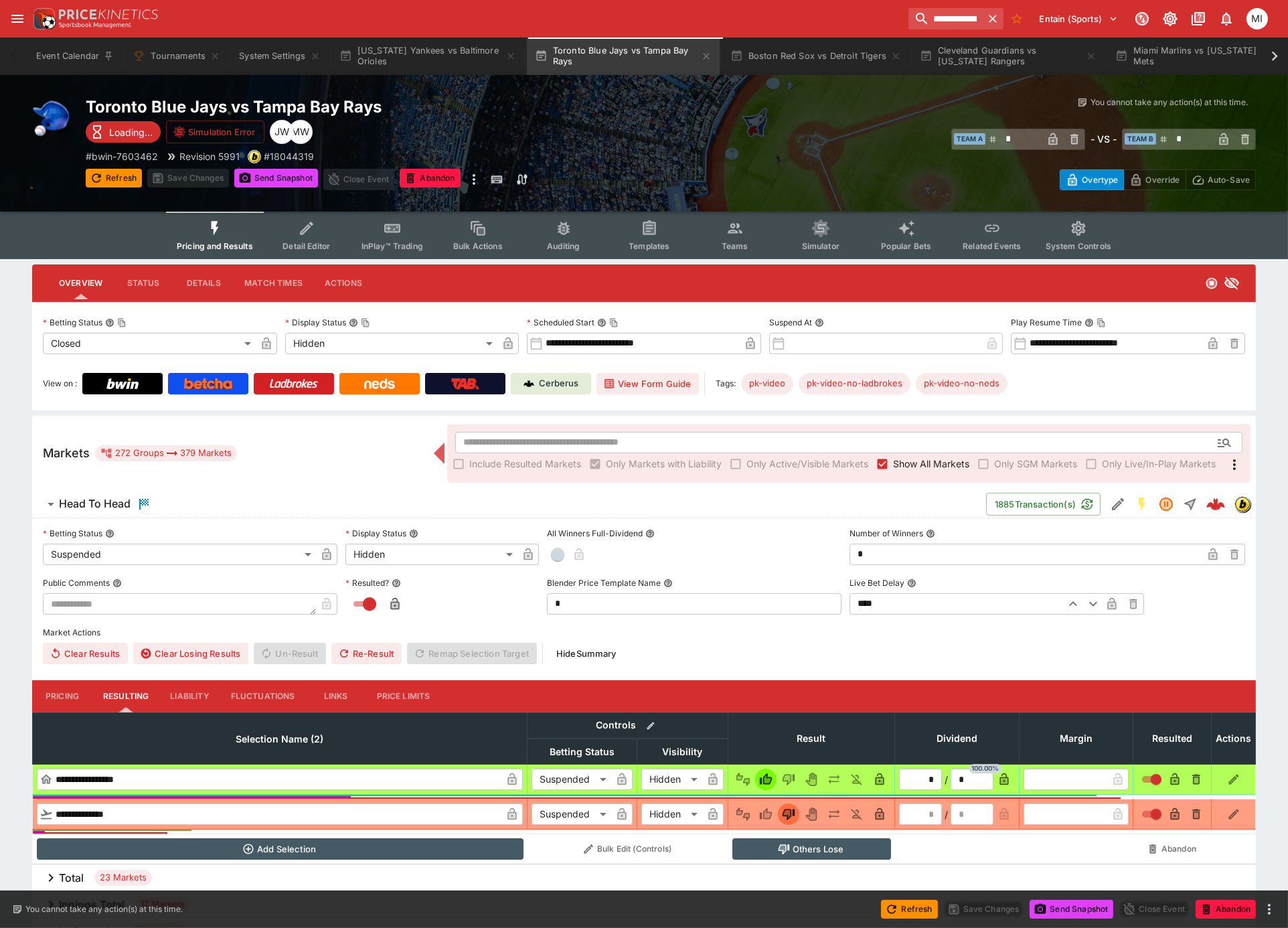
click at [916, 456] on span "Show All Markets" at bounding box center [931, 463] width 76 height 14
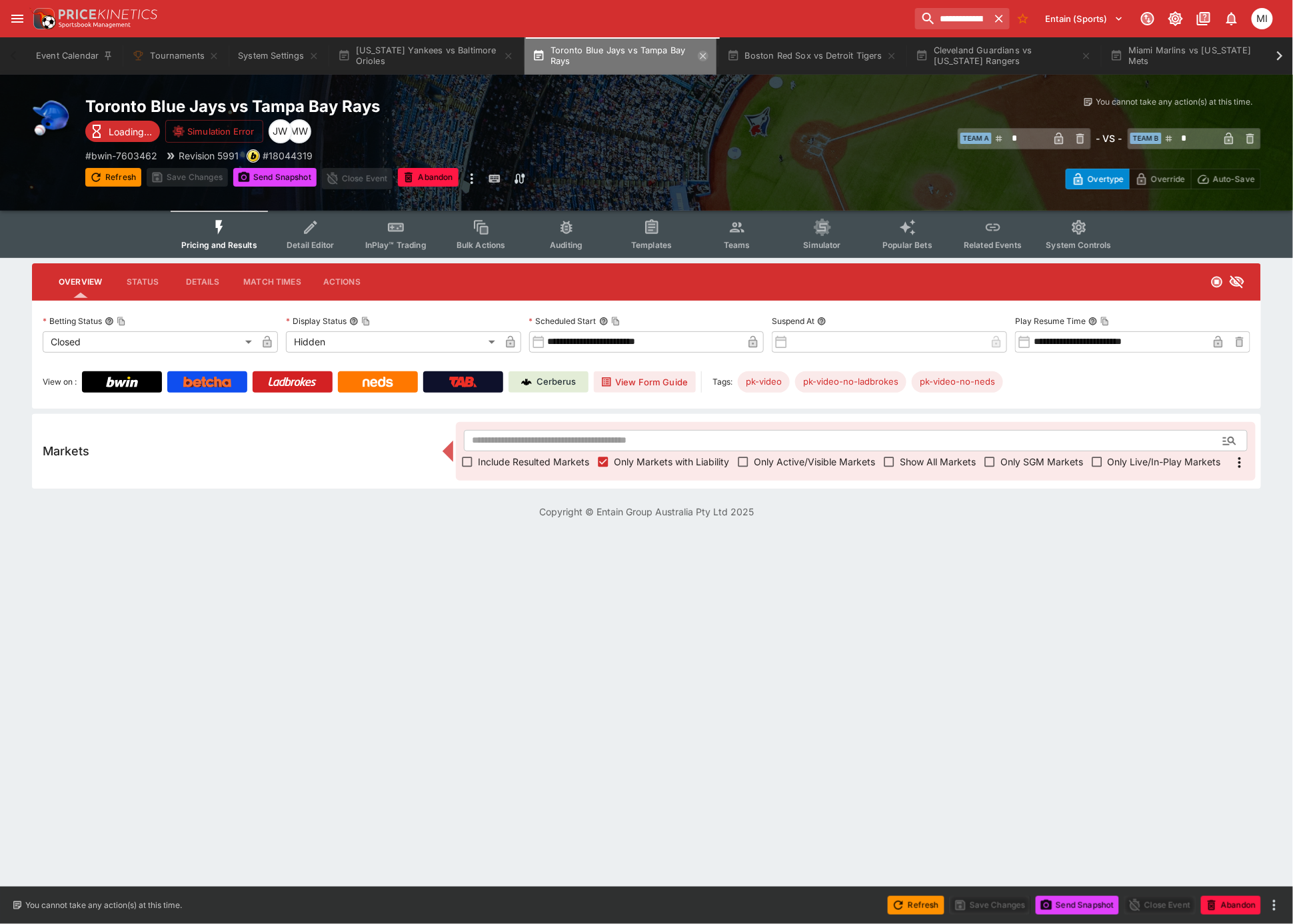
click at [706, 54] on icon "button" at bounding box center [703, 55] width 11 height 11
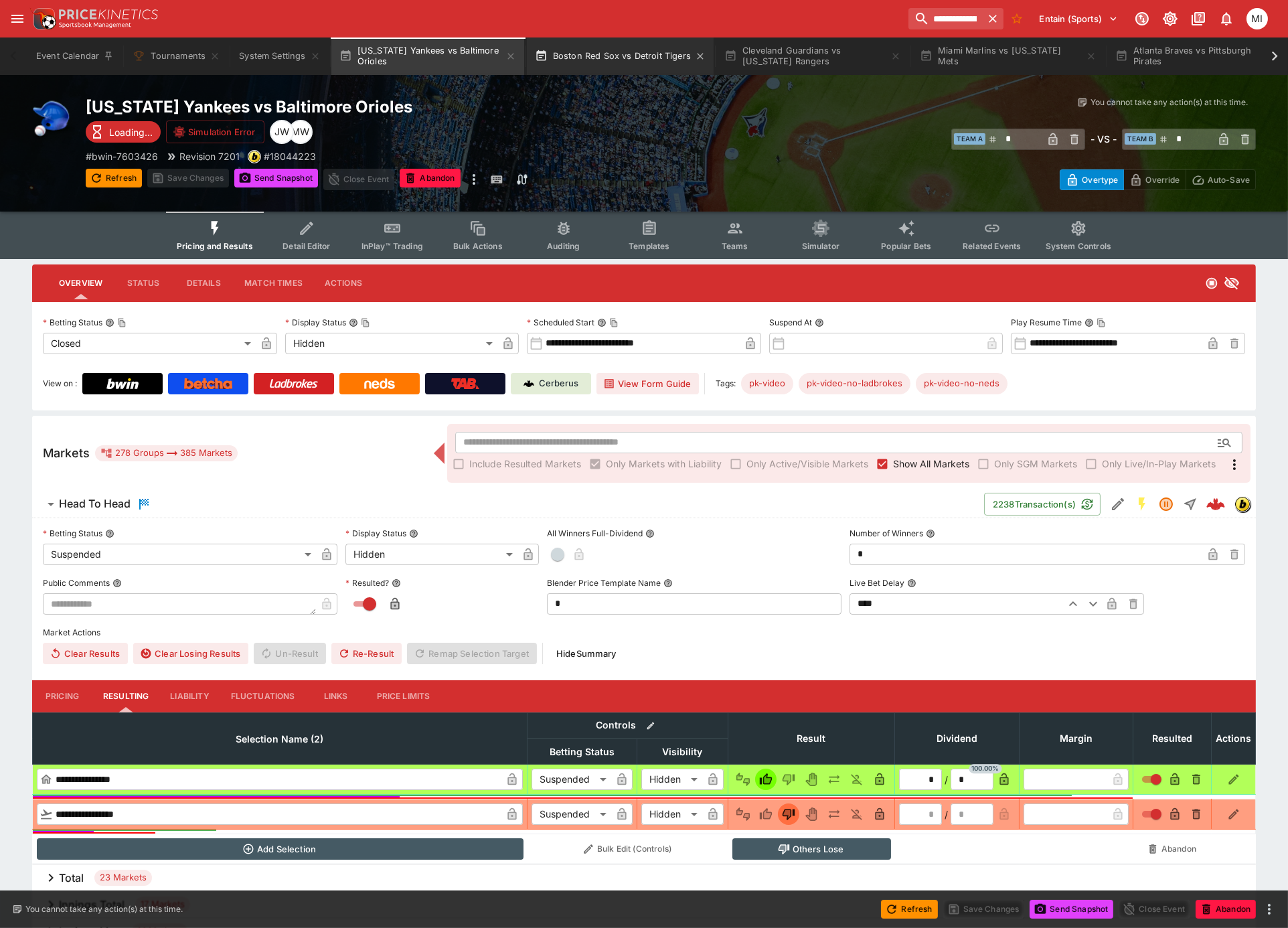
click at [636, 60] on button "Boston Red Sox vs Detroit Tigers" at bounding box center [620, 56] width 187 height 37
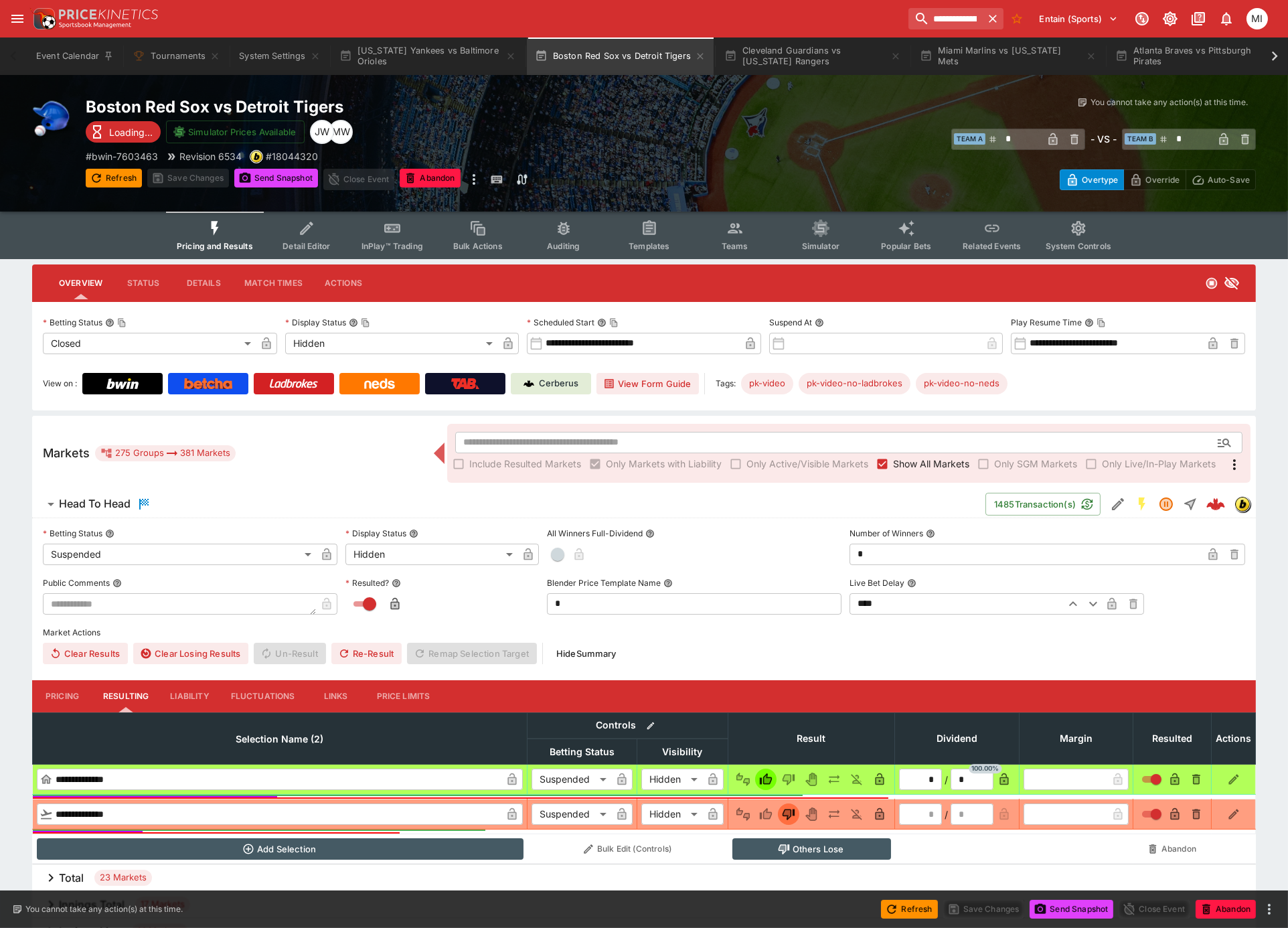
click at [912, 462] on span "Show All Markets" at bounding box center [931, 463] width 76 height 14
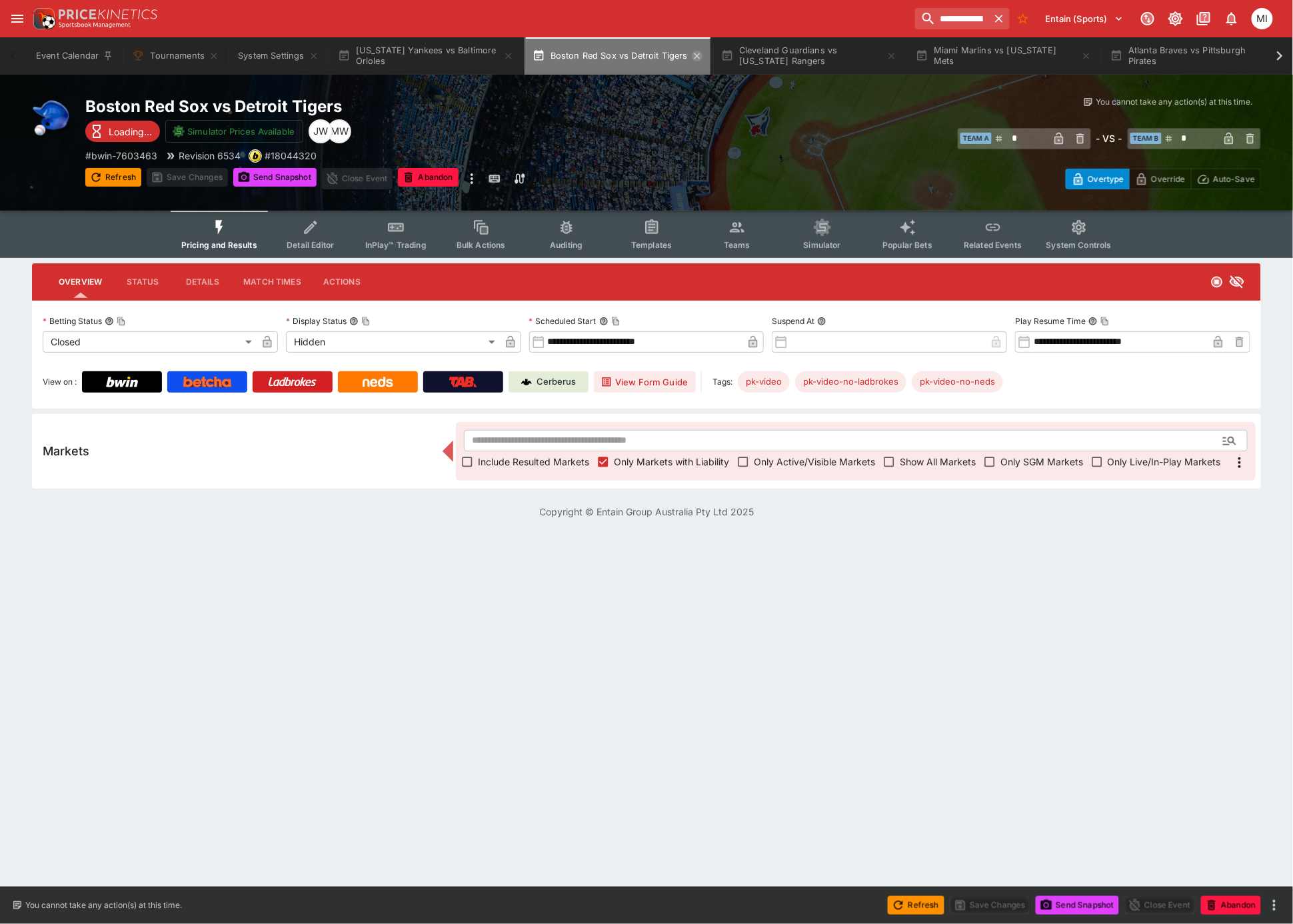
click at [696, 56] on icon "button" at bounding box center [696, 55] width 6 height 6
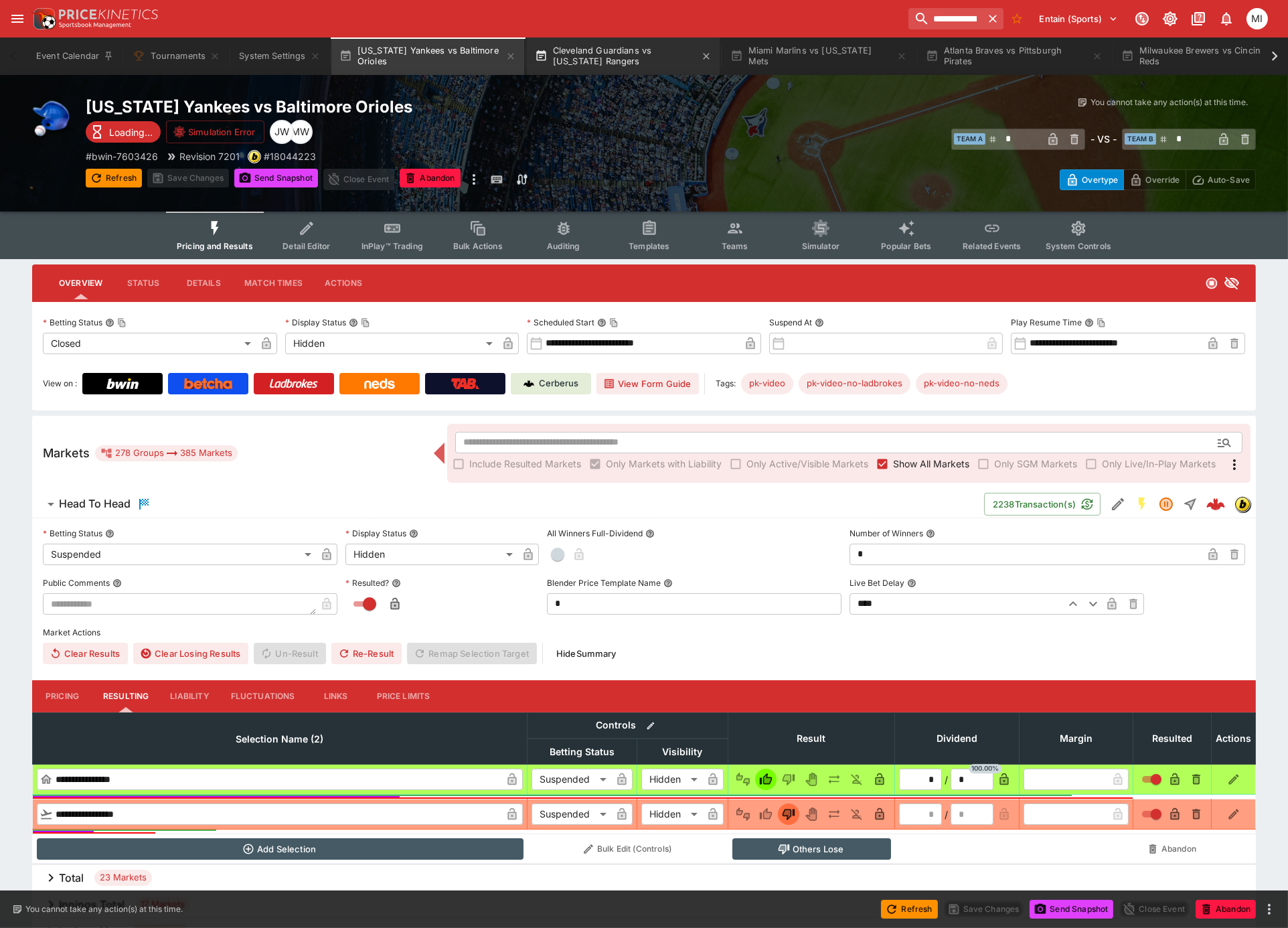
click at [620, 57] on button "Cleveland Guardians vs [US_STATE] Rangers" at bounding box center [623, 56] width 192 height 37
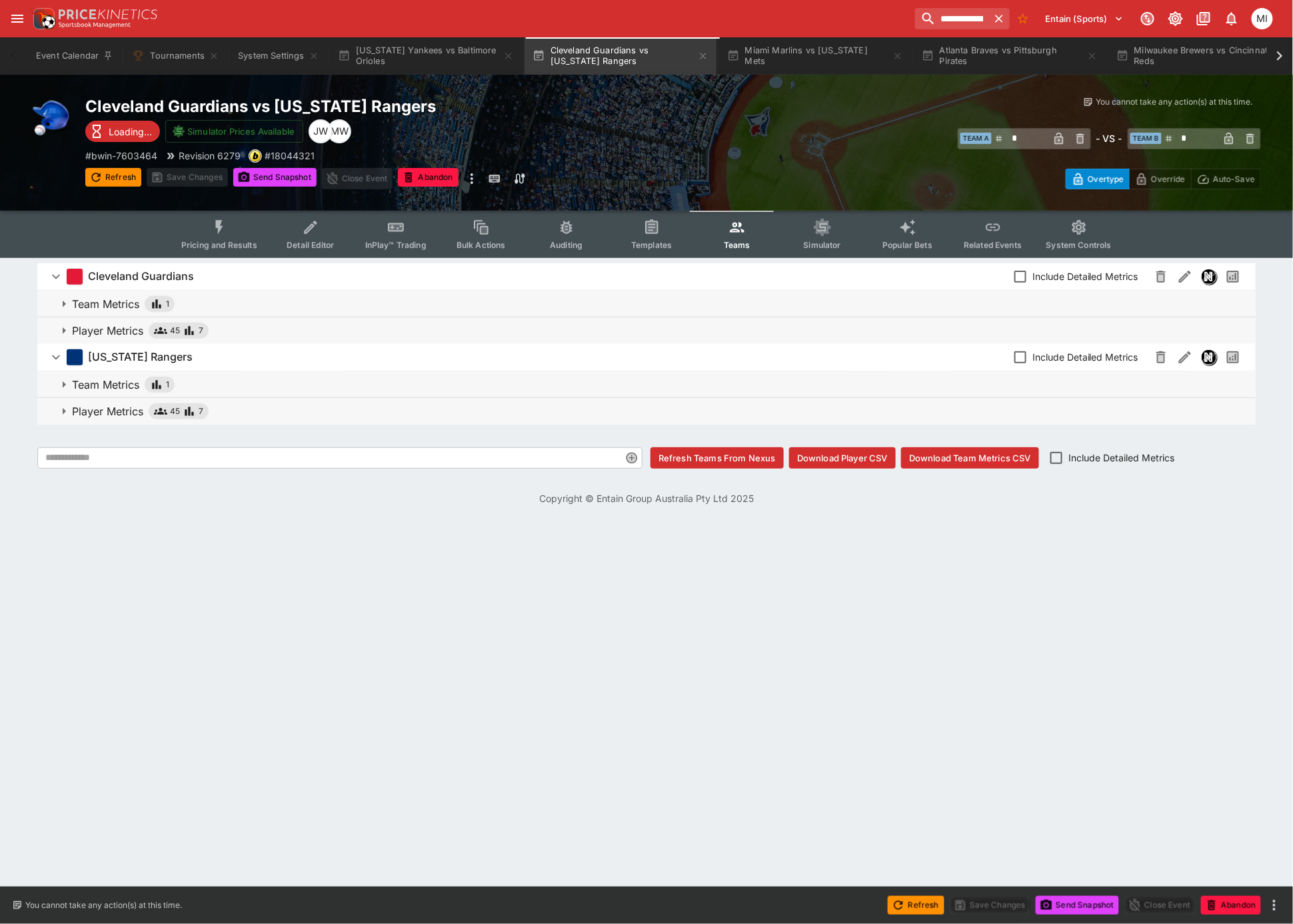
click at [228, 230] on icon "Event type filters" at bounding box center [219, 227] width 18 height 18
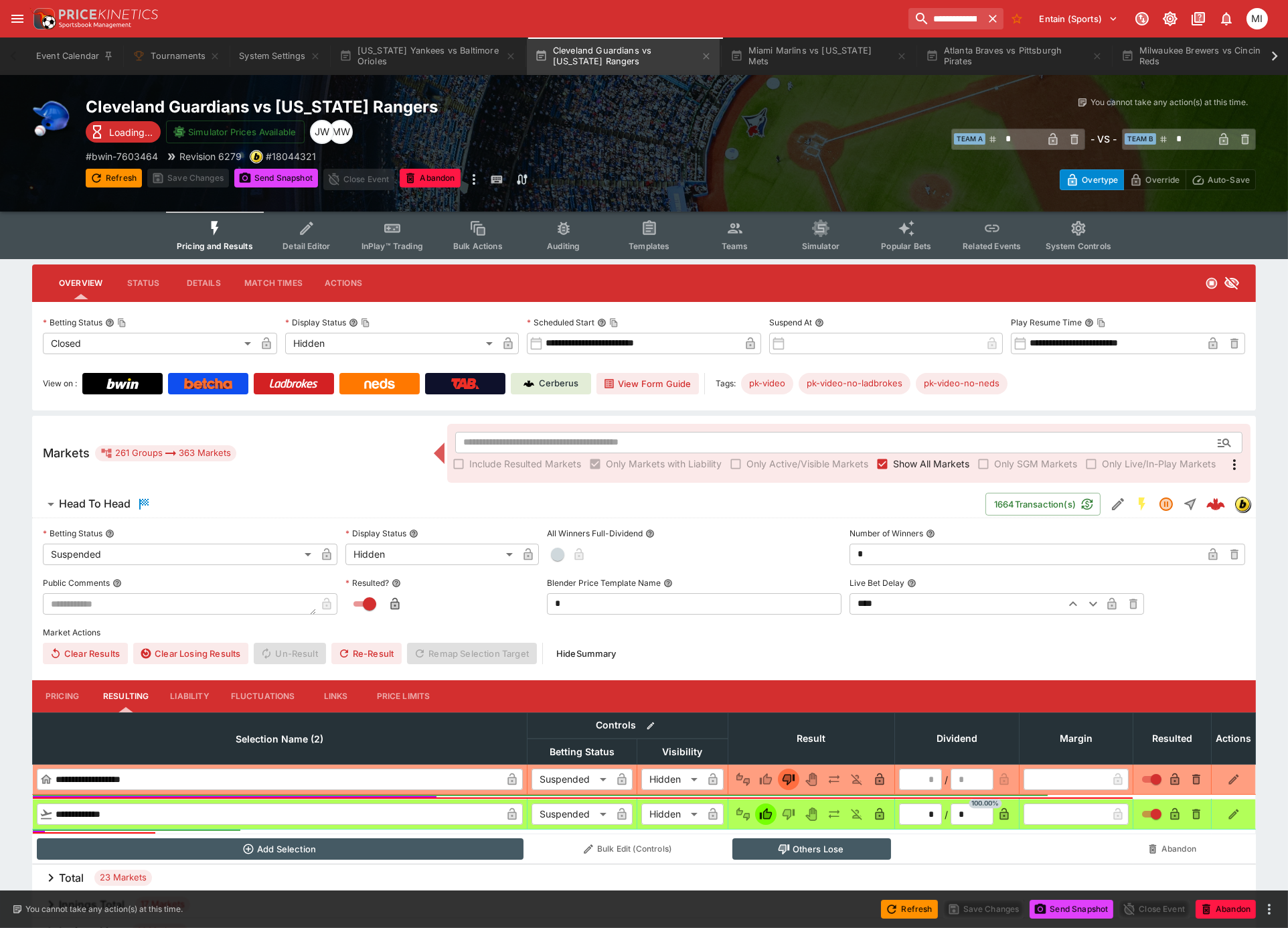
click at [914, 460] on span "Show All Markets" at bounding box center [931, 463] width 76 height 14
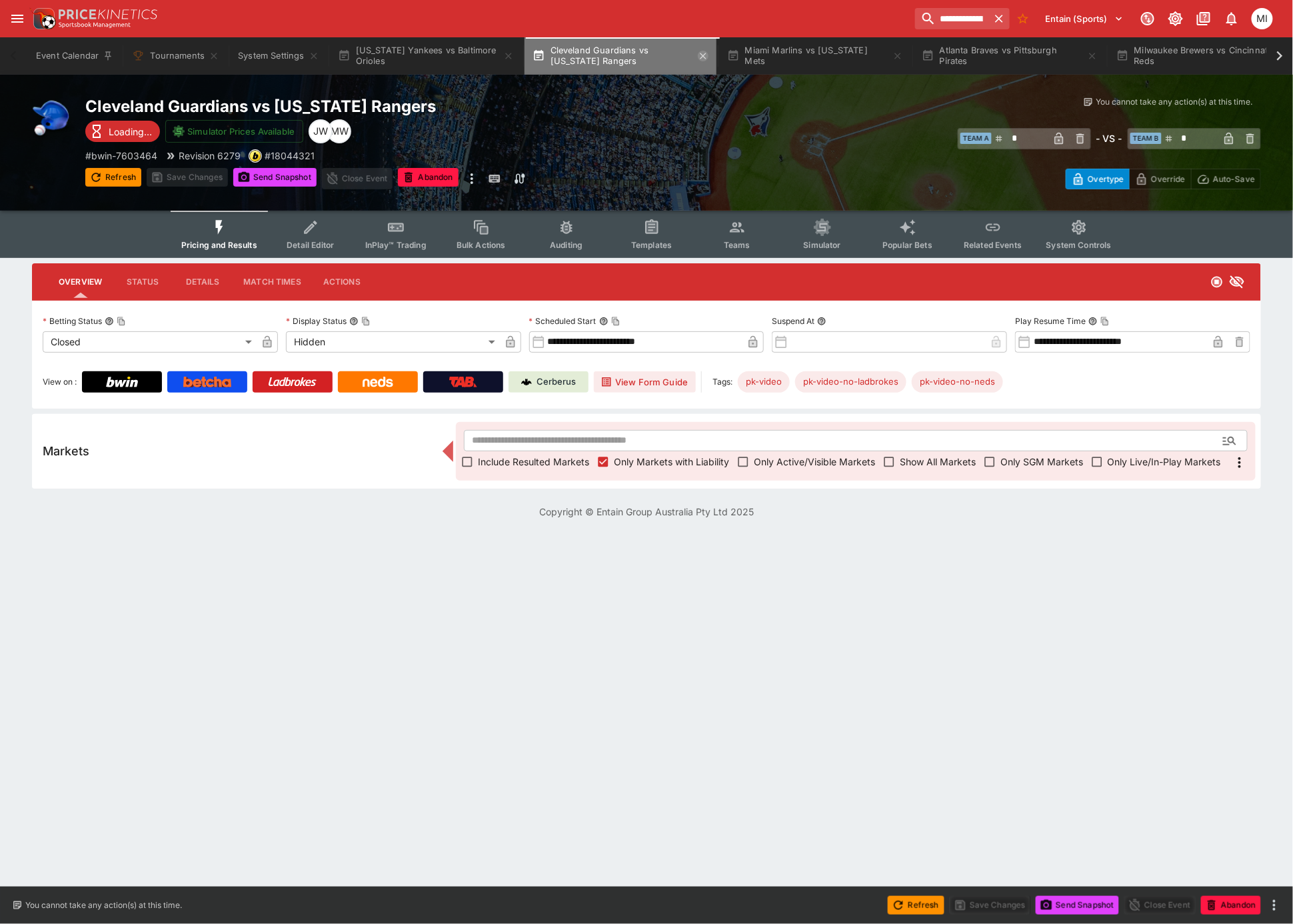
click at [707, 56] on icon "button" at bounding box center [703, 55] width 11 height 11
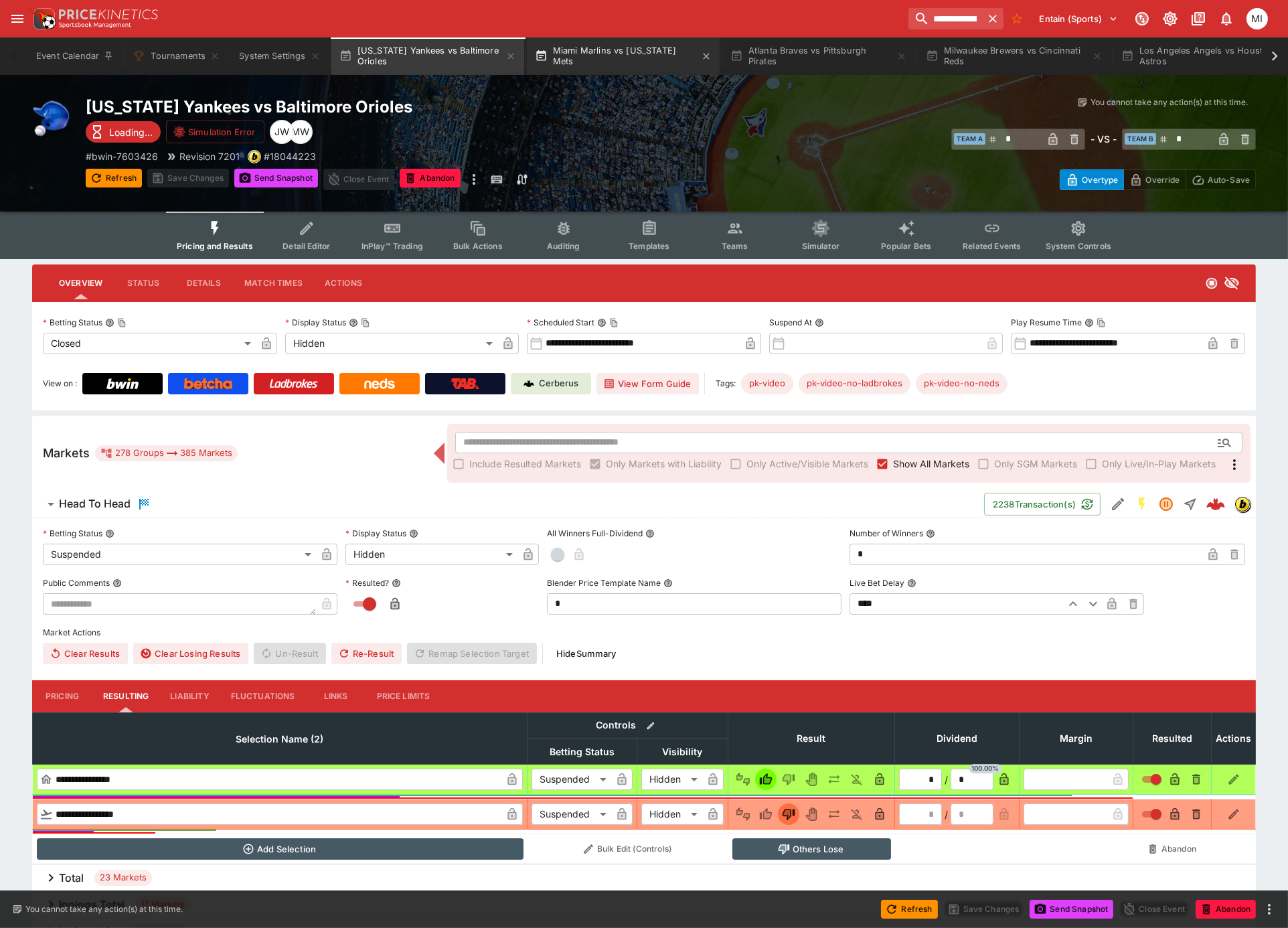
click at [621, 60] on button "Miami Marlins vs [US_STATE] Mets" at bounding box center [623, 56] width 192 height 37
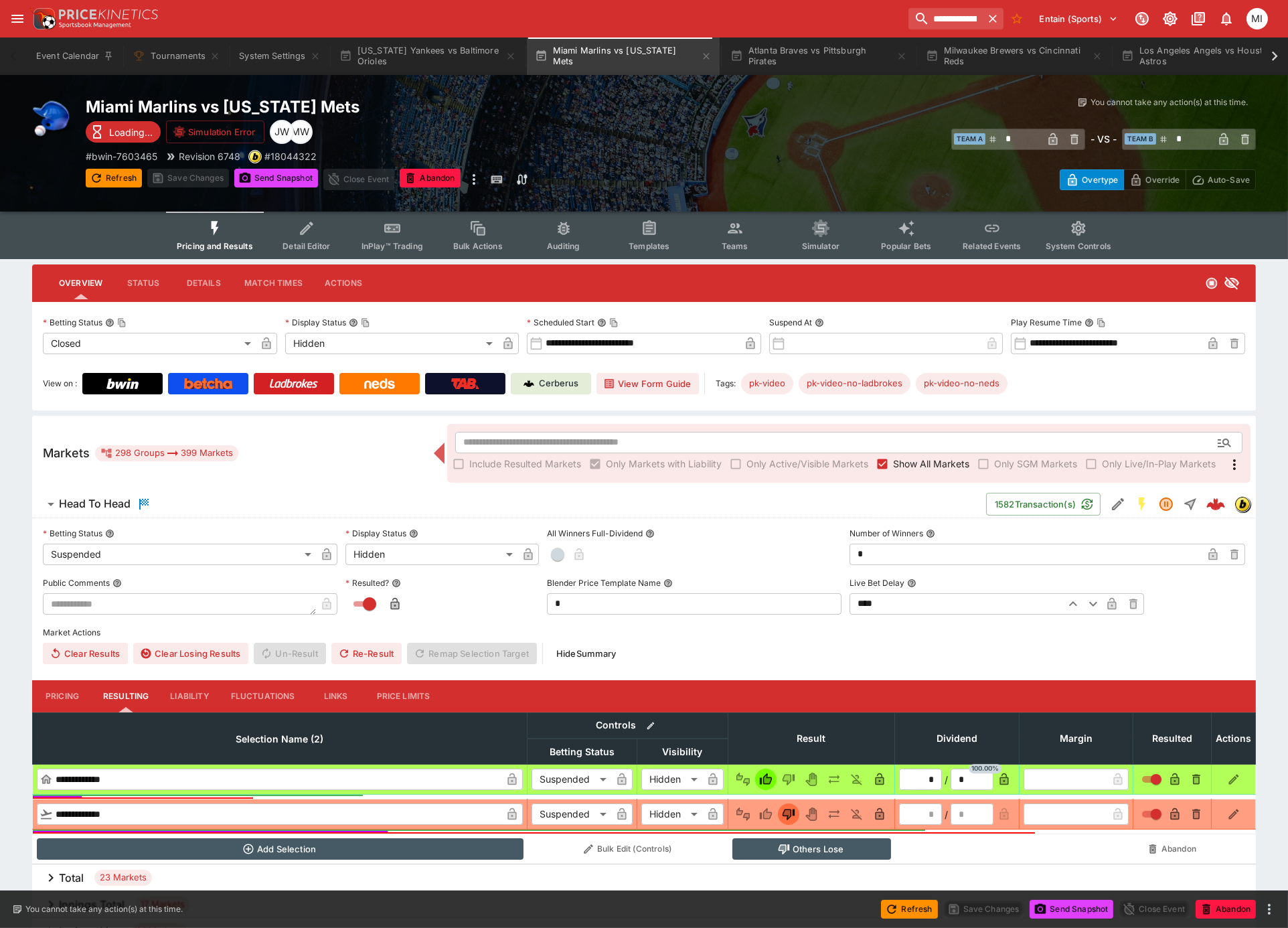
click at [899, 459] on span "Show All Markets" at bounding box center [931, 463] width 76 height 14
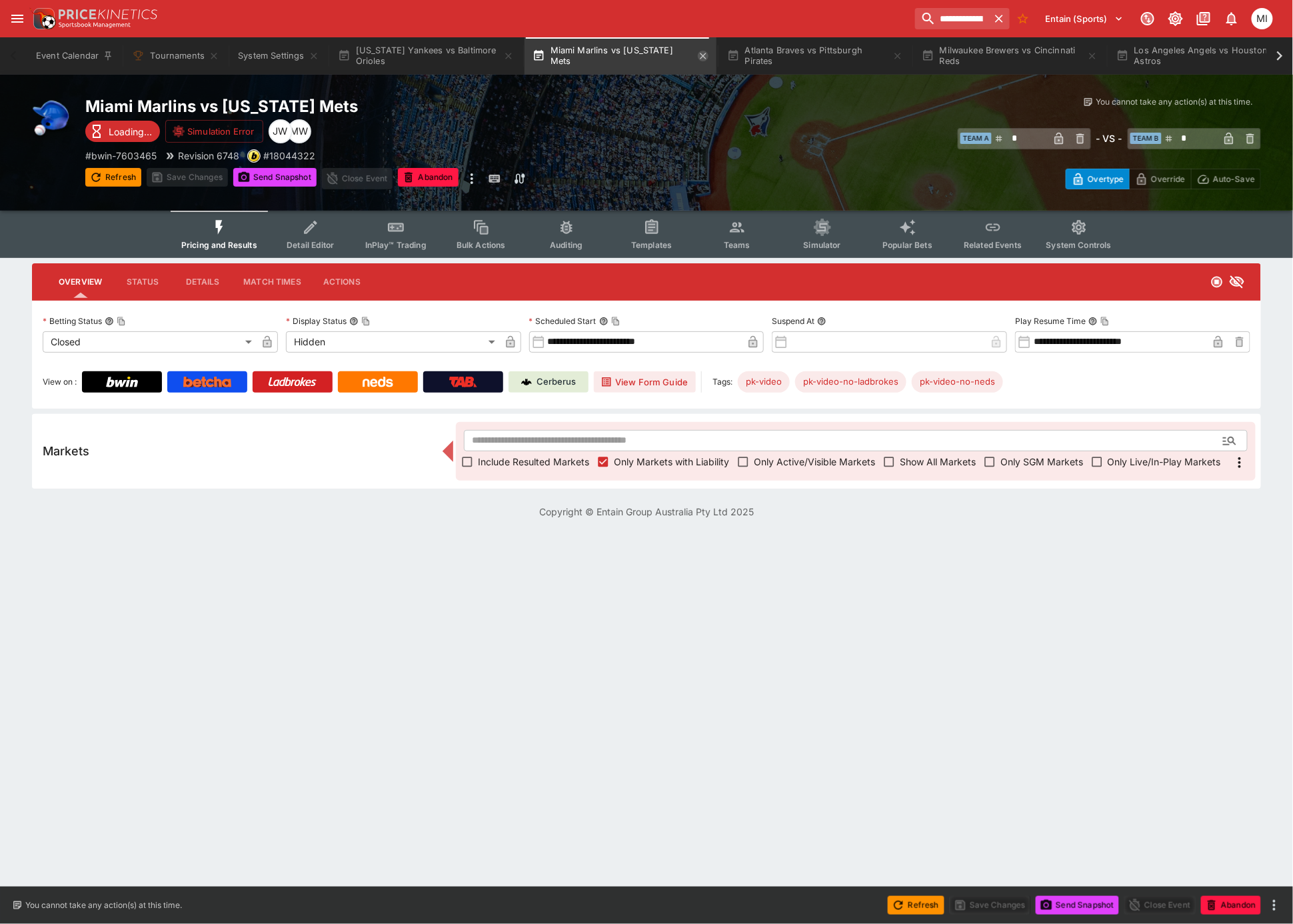
click at [700, 54] on icon "button" at bounding box center [702, 55] width 6 height 6
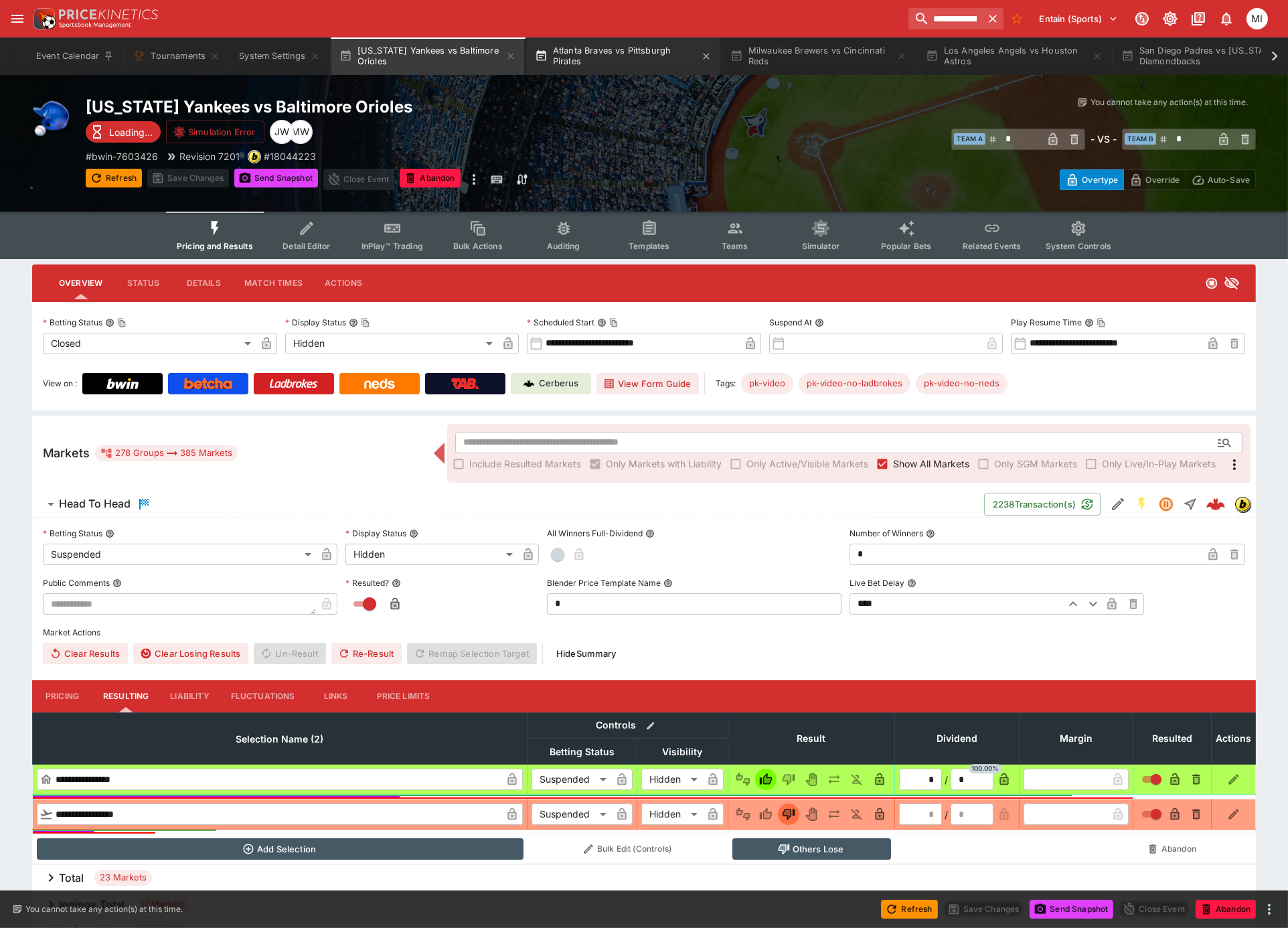
click at [637, 54] on button "Atlanta Braves vs Pittsburgh Pirates" at bounding box center [623, 56] width 192 height 37
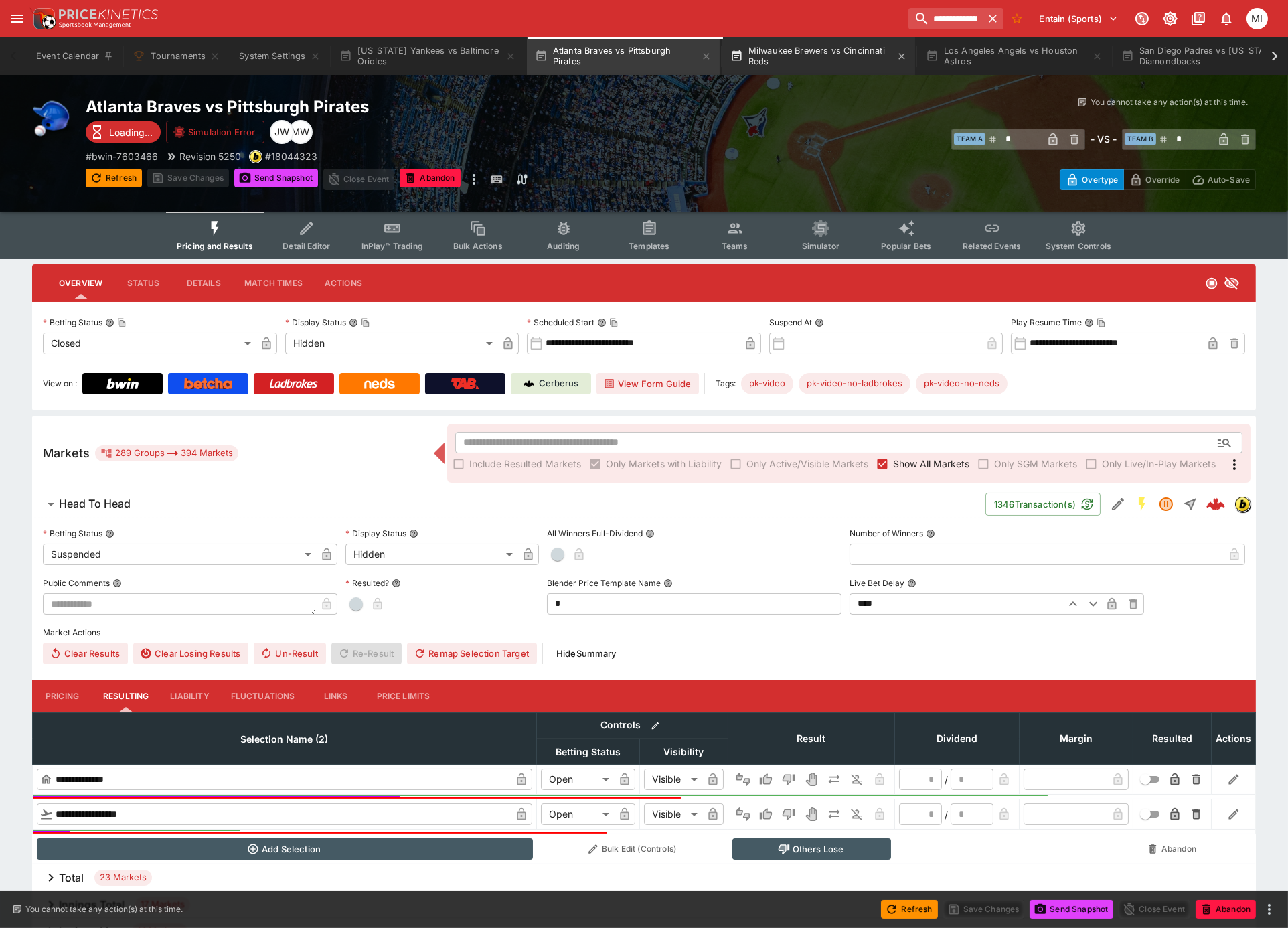
click at [773, 62] on button "Milwaukee Brewers vs Cincinnati Reds" at bounding box center [819, 56] width 192 height 37
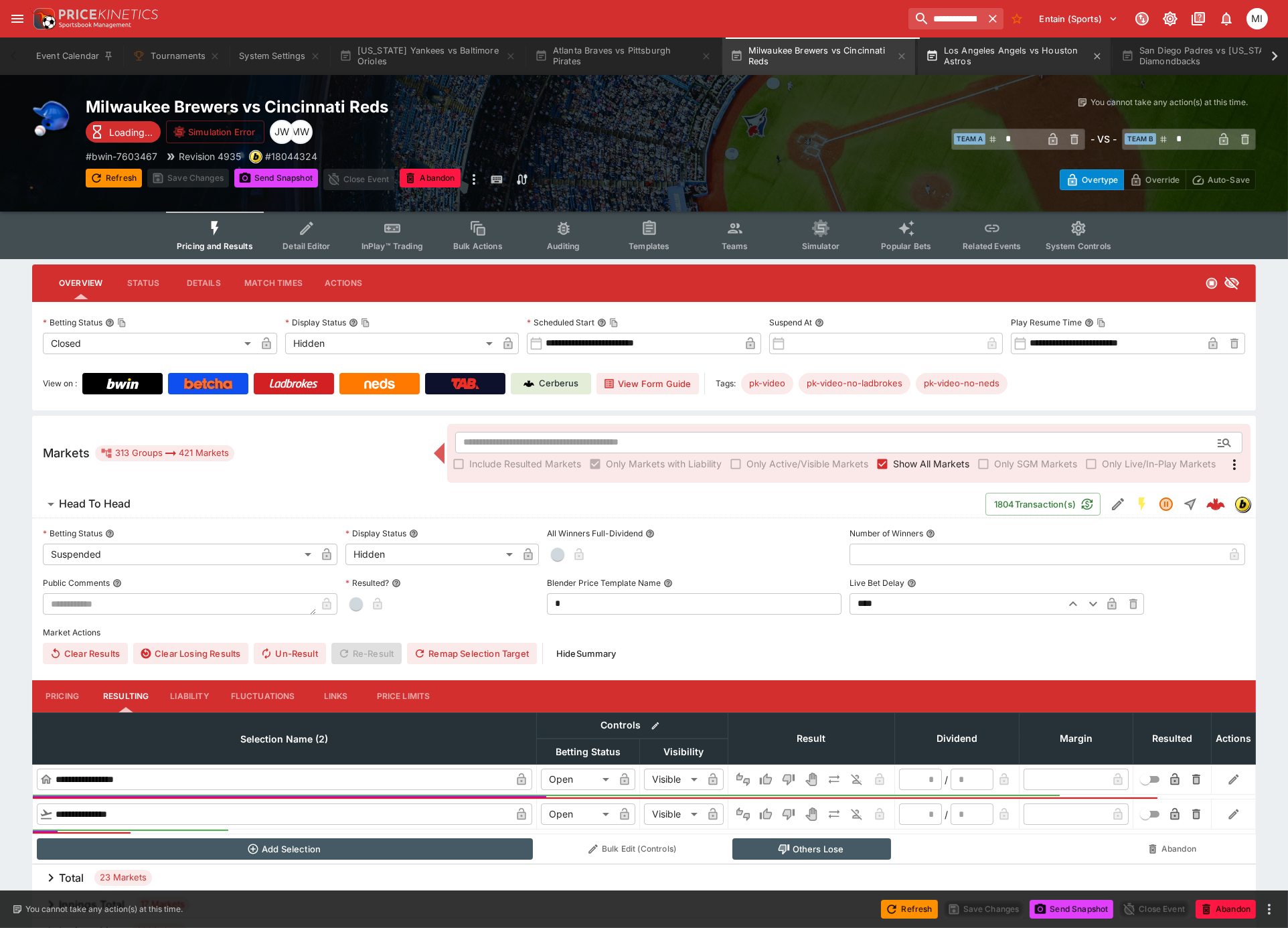
click at [1005, 62] on button "Los Angeles Angels vs Houston Astros" at bounding box center [1015, 56] width 192 height 37
click at [439, 60] on button "[US_STATE] Yankees vs Baltimore Orioles" at bounding box center [428, 56] width 192 height 37
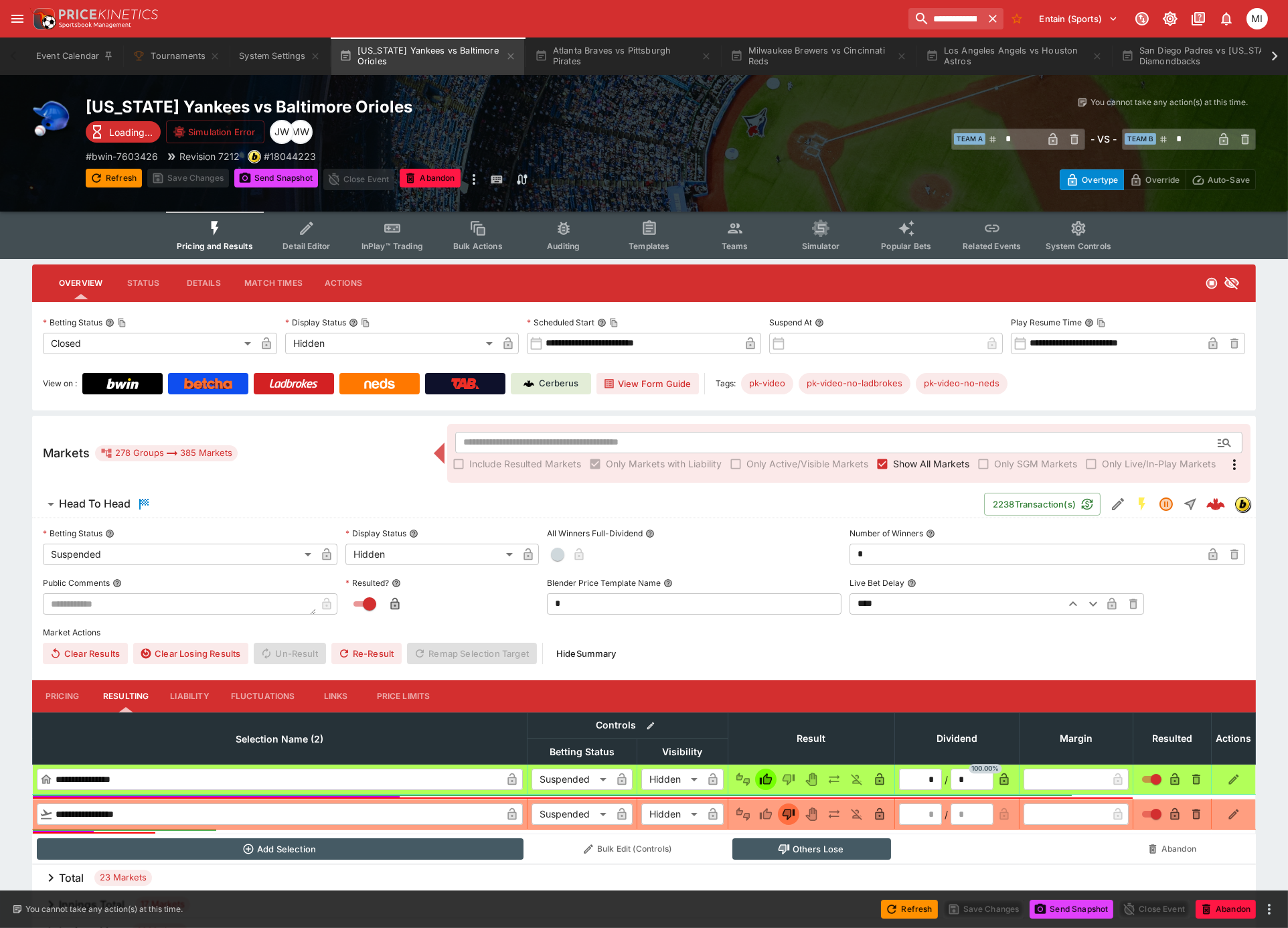
click at [912, 460] on span "Show All Markets" at bounding box center [931, 463] width 76 height 14
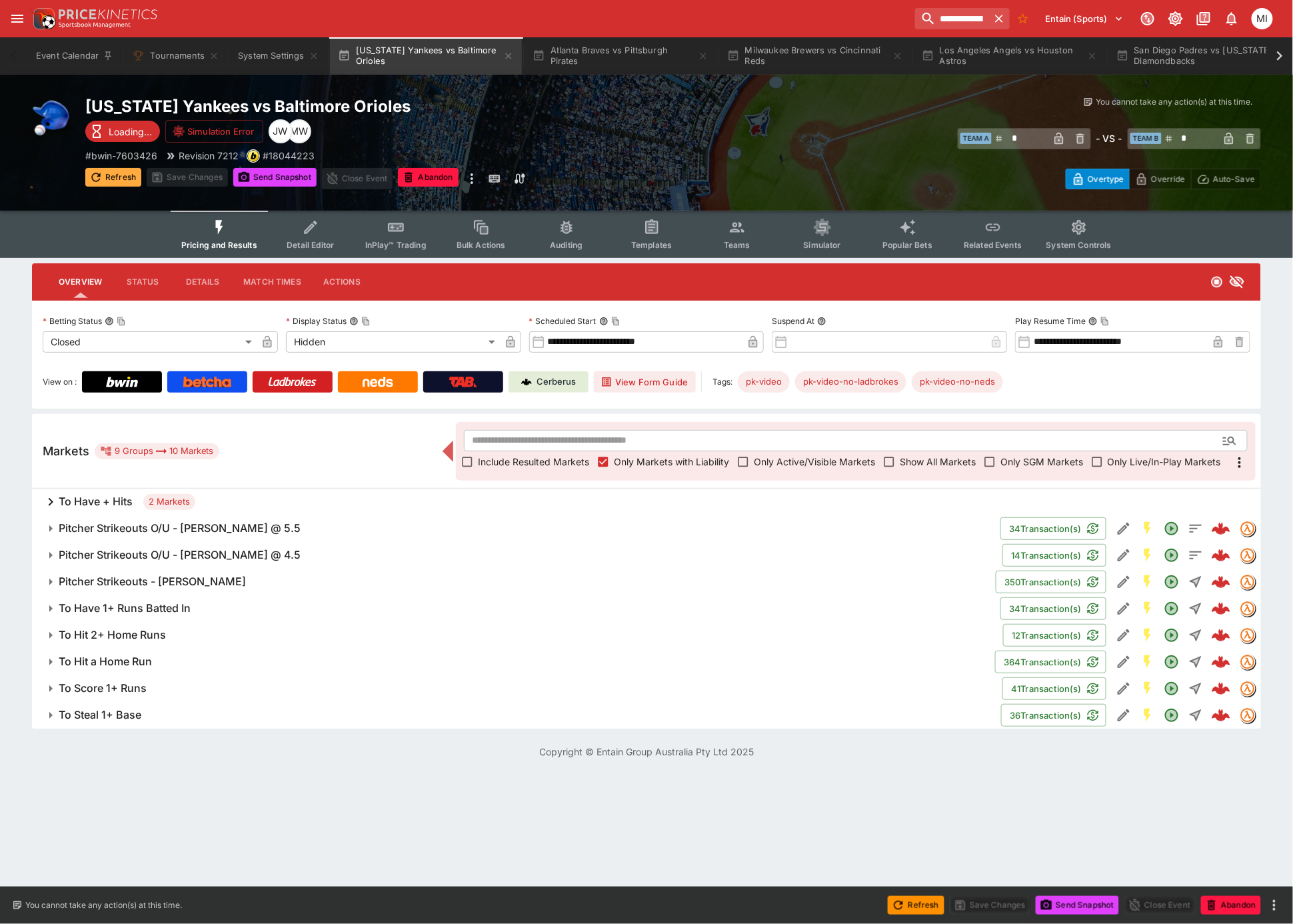
click at [107, 172] on button "Refresh" at bounding box center [113, 177] width 56 height 18
